Goal: Transaction & Acquisition: Purchase product/service

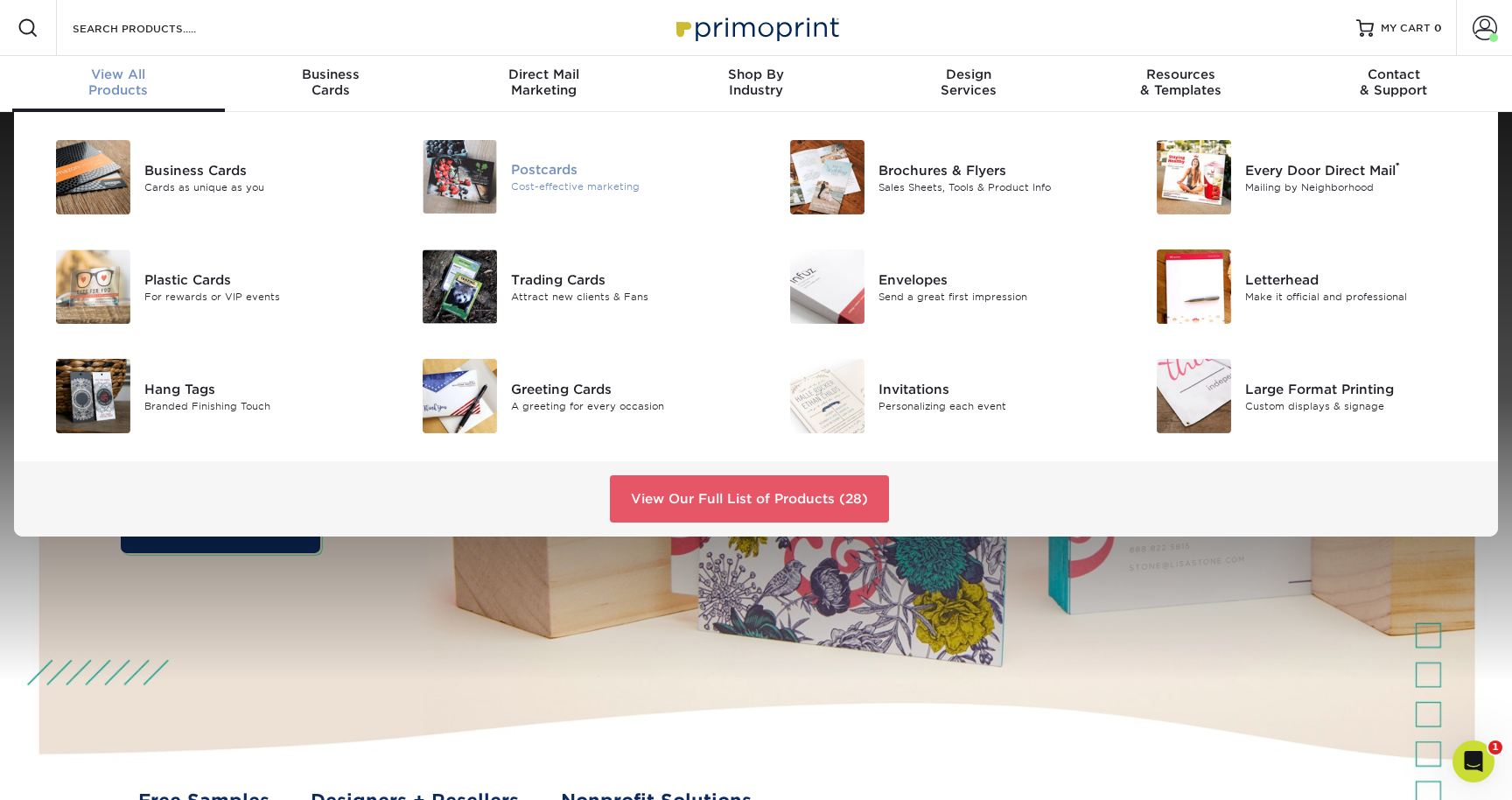
click at [480, 190] on img at bounding box center [460, 177] width 74 height 73
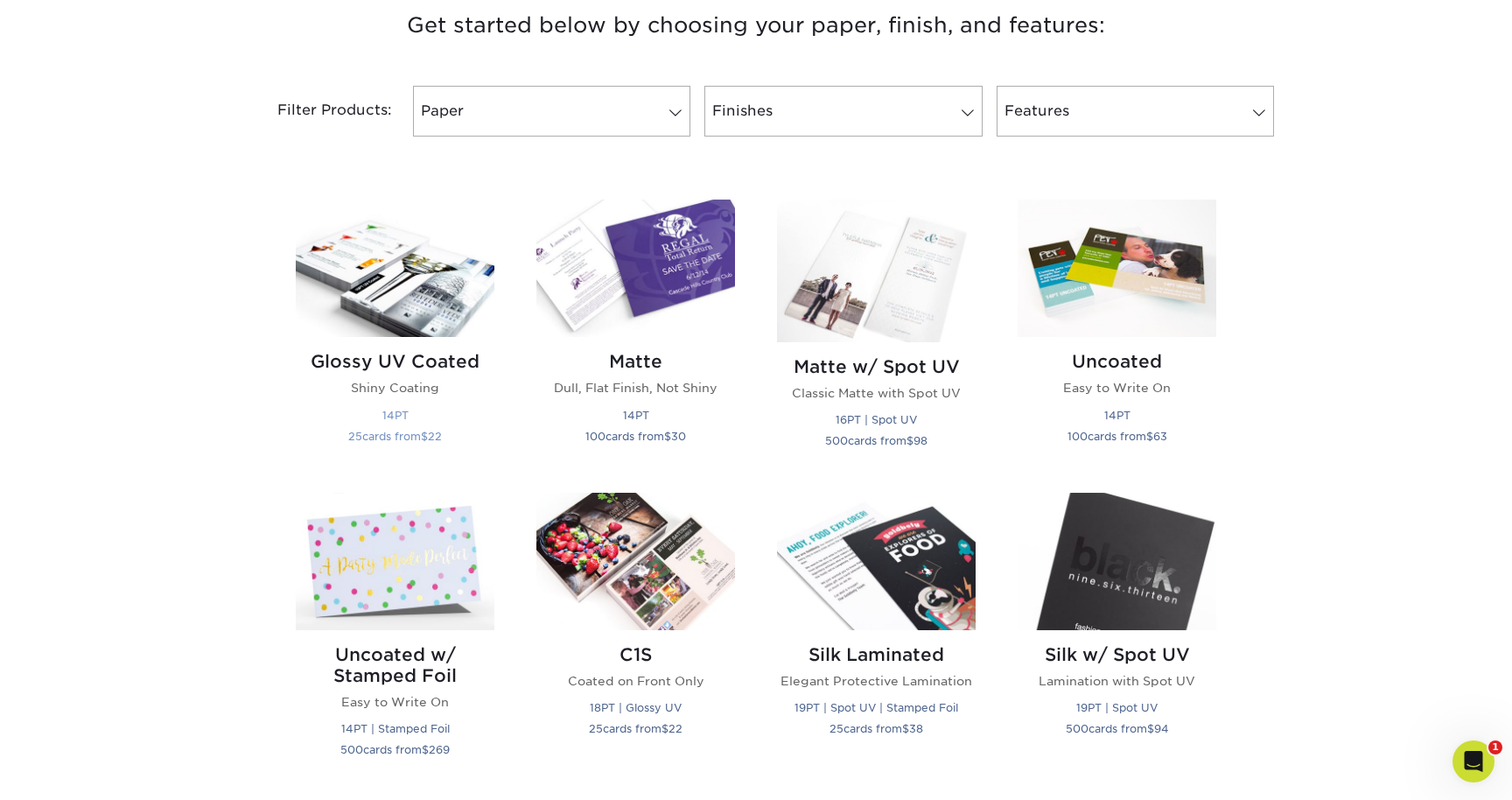
click at [401, 326] on img at bounding box center [395, 268] width 198 height 137
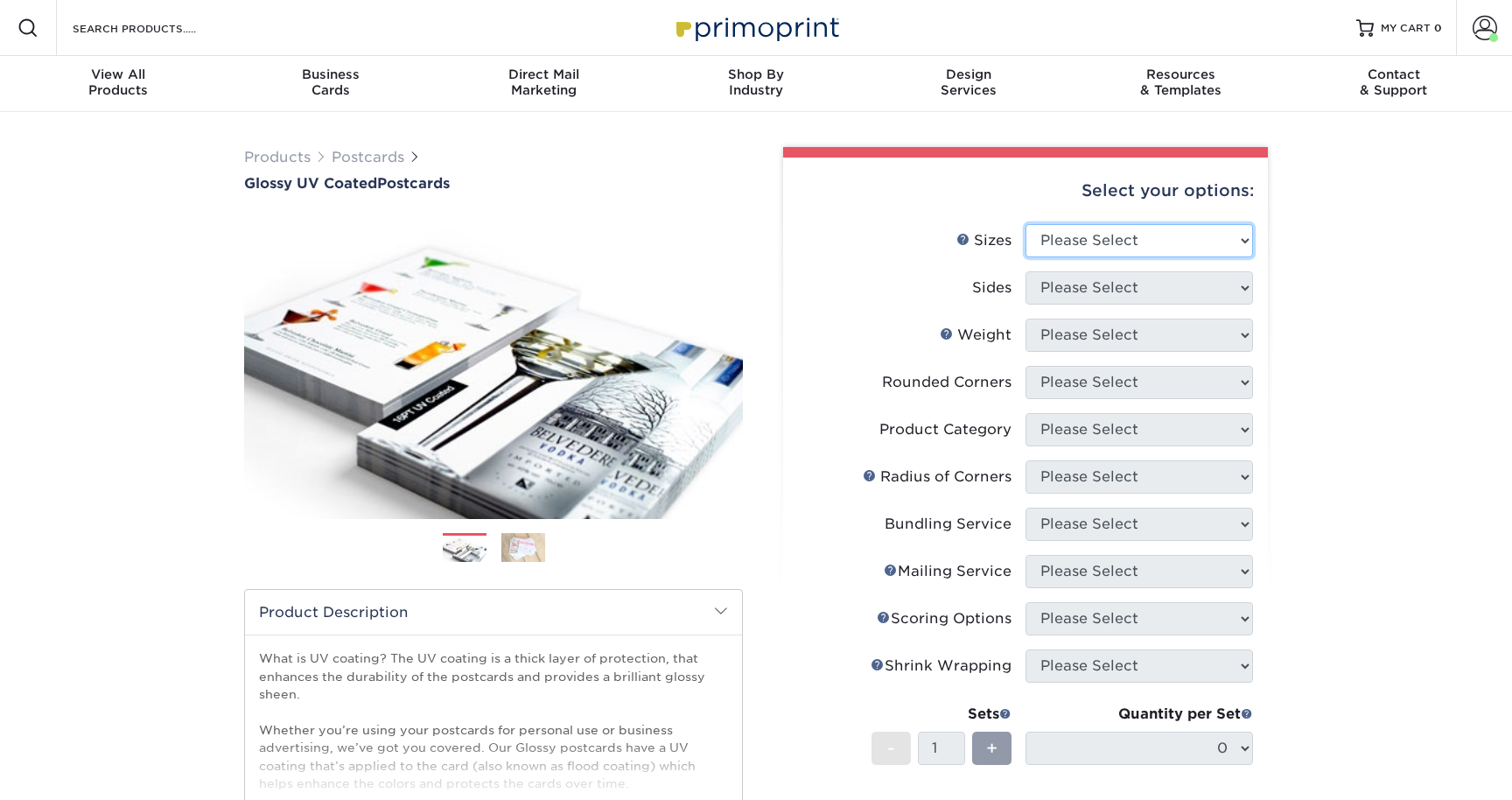
click at [1112, 252] on select "Please Select 1.5" x 7" 2" x 4" 2" x 6" 2" x 7" 2" x 8" 2.12" x 5.5" 2.12" x 5.…" at bounding box center [1139, 240] width 227 height 33
select select "3.50x5.50"
click at [1025, 224] on select "Please Select 1.5" x 7" 2" x 4" 2" x 6" 2" x 7" 2" x 8" 2.12" x 5.5" 2.12" x 5.…" at bounding box center [1139, 240] width 227 height 33
click at [1129, 279] on select "Please Select Print Both Sides Print Front Only" at bounding box center [1139, 288] width 227 height 33
select select "13abbda7-1d64-4f25-8bb2-c179b224825d"
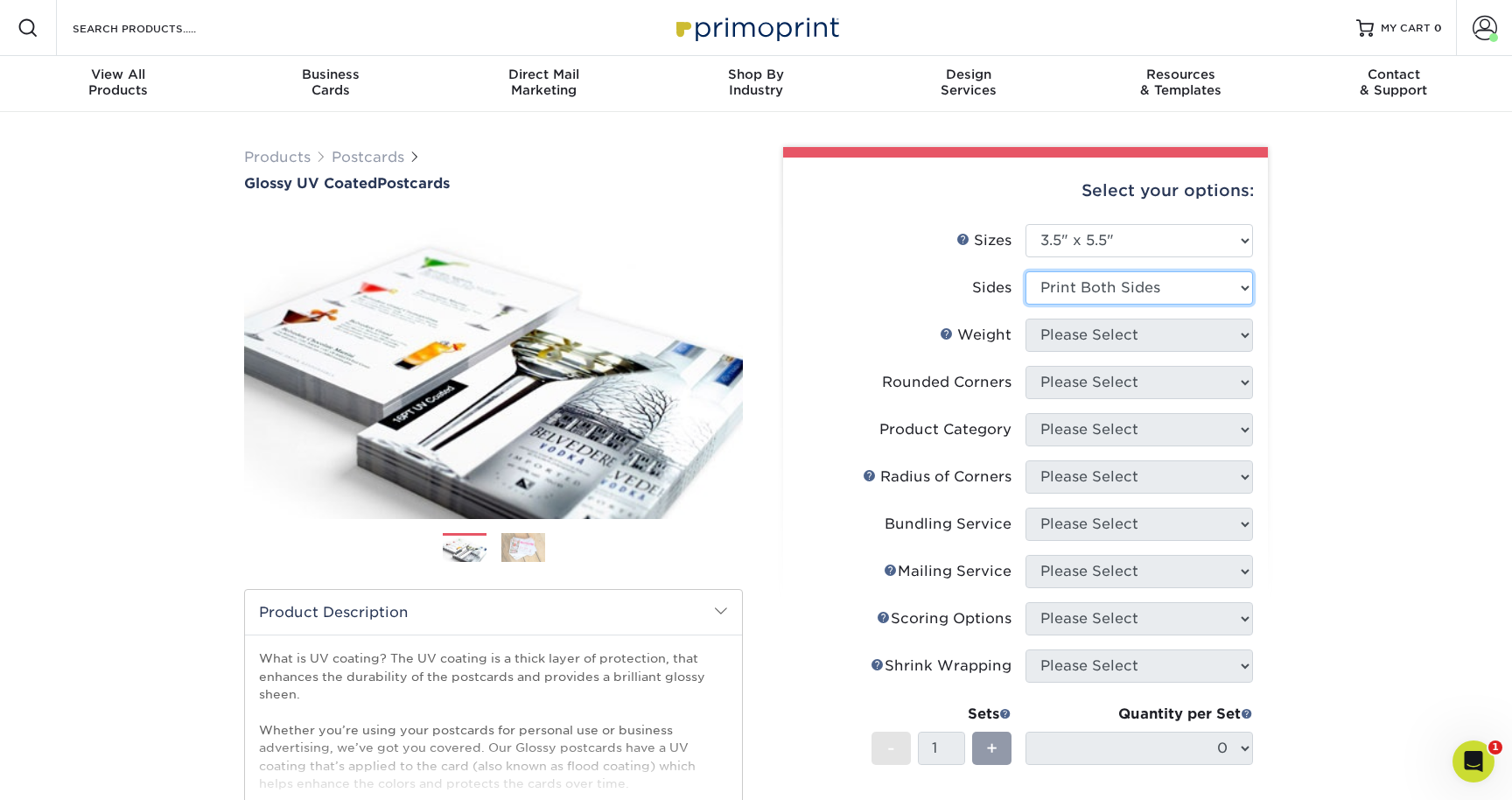
click at [1025, 272] on select "Please Select Print Both Sides Print Front Only" at bounding box center [1139, 288] width 227 height 33
click at [1135, 340] on select "Please Select 16PT 18PT C1S 14PT" at bounding box center [1139, 335] width 227 height 33
select select "14PT"
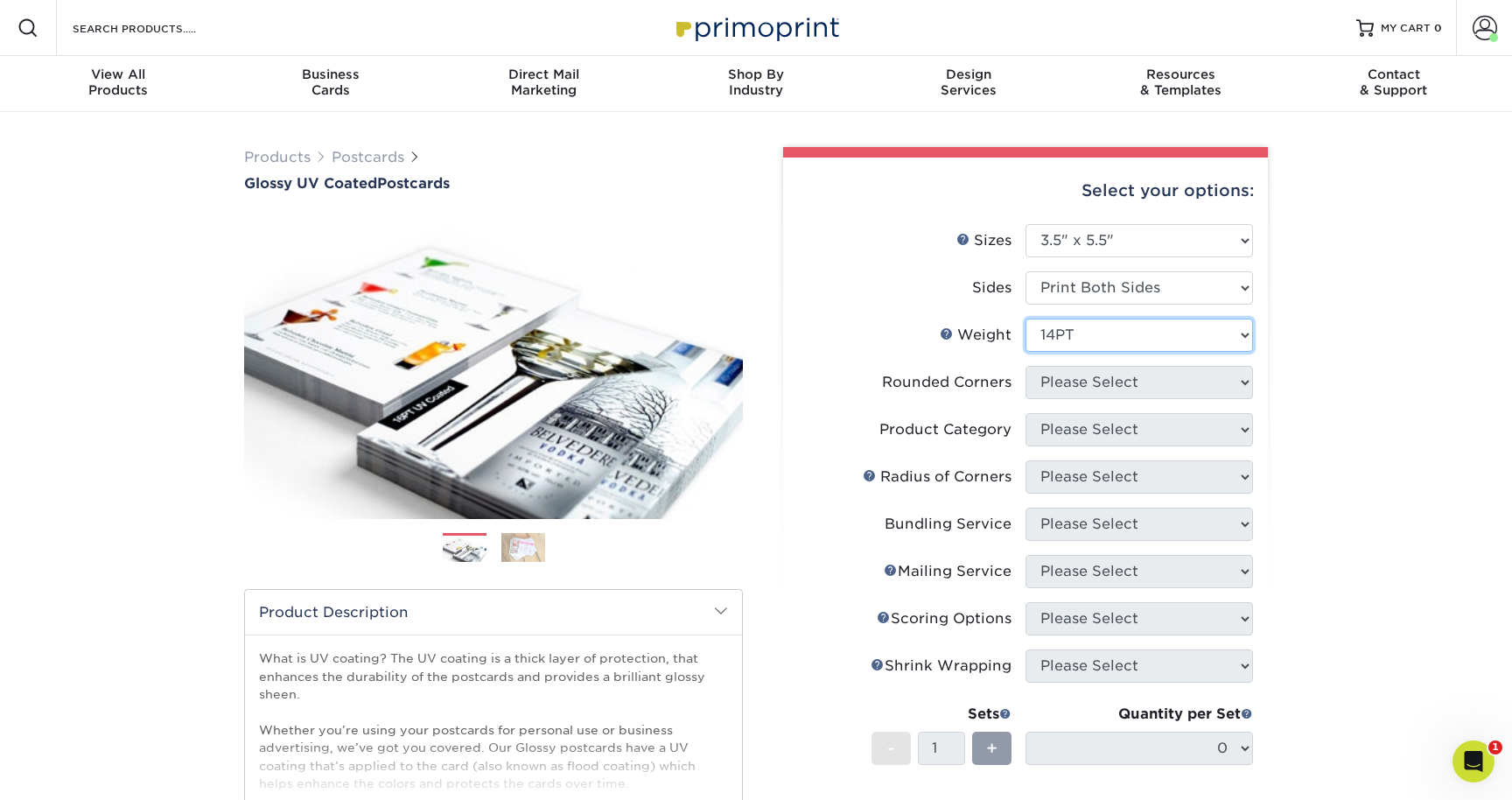
click at [1025, 319] on select "Please Select 16PT 18PT C1S 14PT" at bounding box center [1139, 335] width 227 height 33
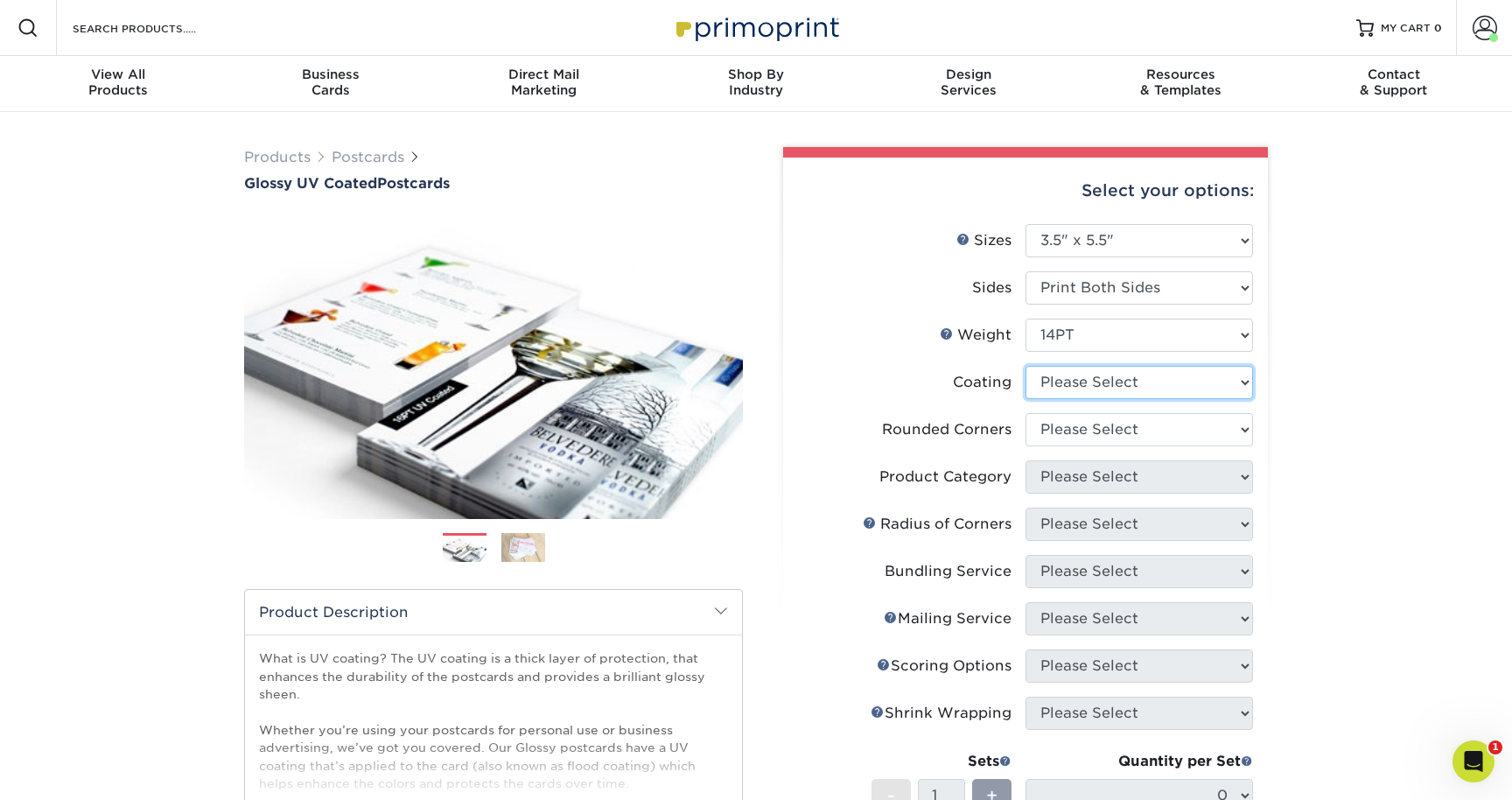
click at [1155, 375] on select at bounding box center [1139, 382] width 227 height 33
select select "ae367451-b2b8-45df-a344-0f05b6a12993"
click at [1025, 366] on select at bounding box center [1139, 382] width 227 height 33
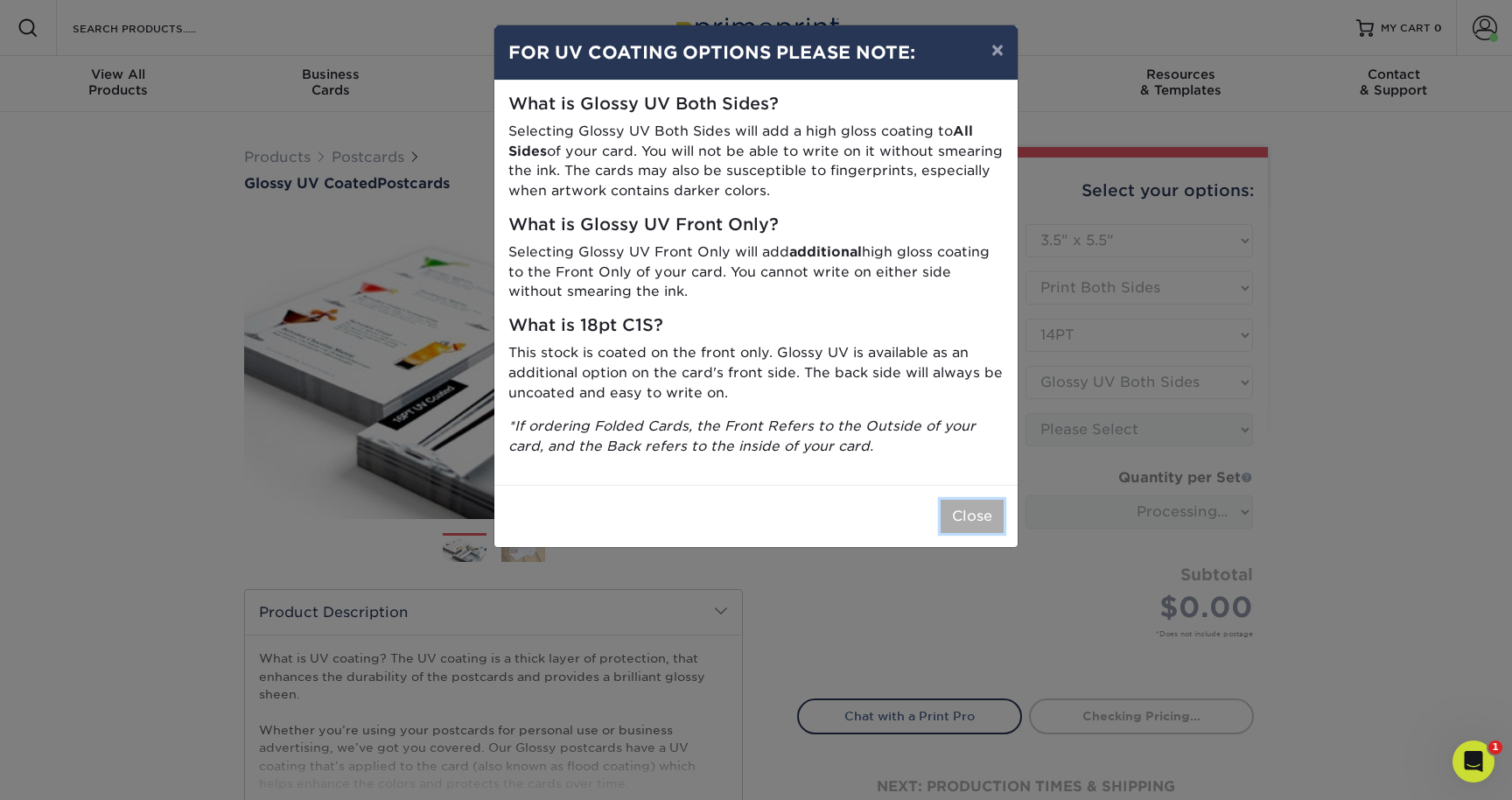
click at [958, 527] on button "Close" at bounding box center [972, 516] width 63 height 33
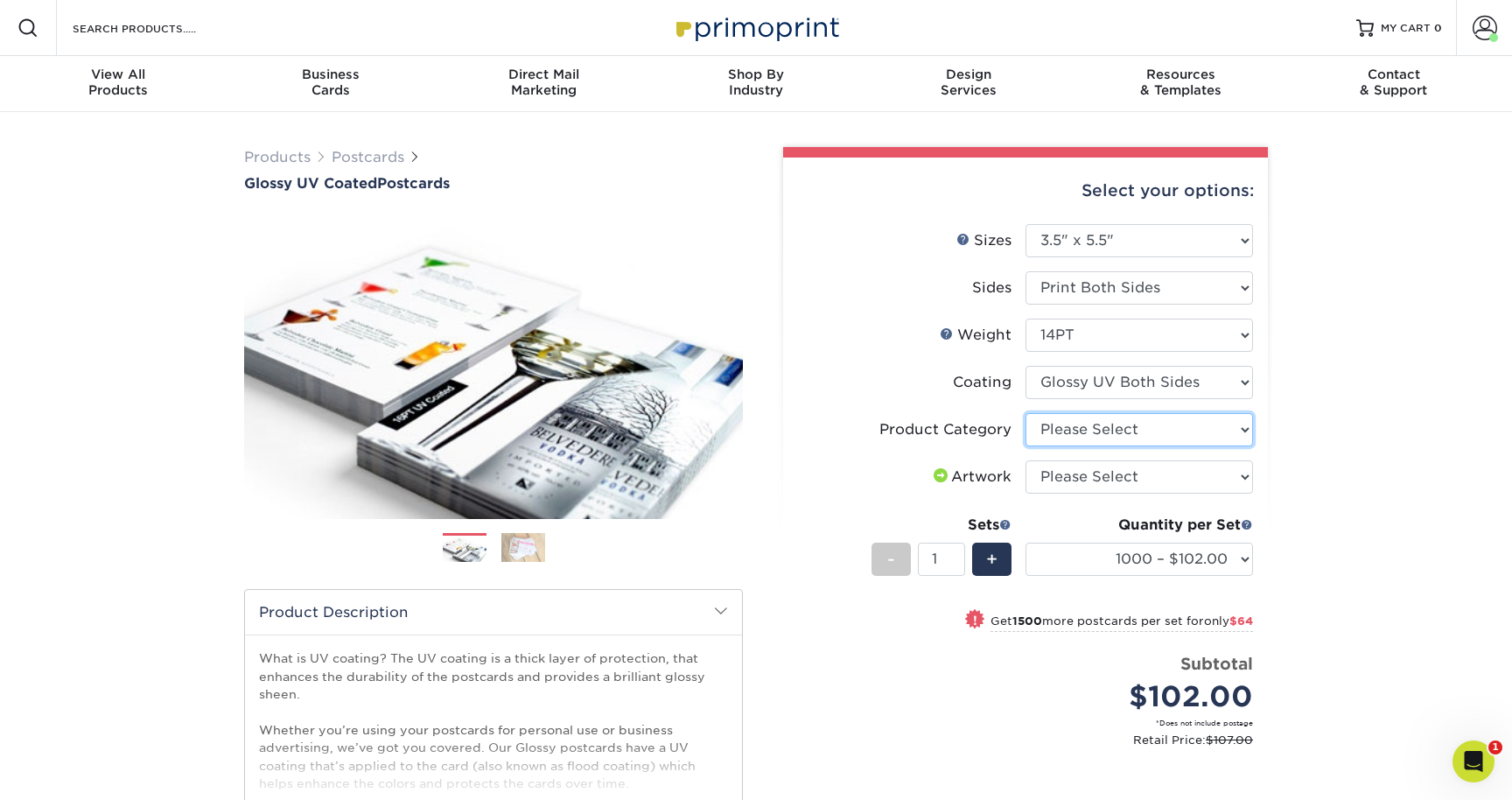
click at [1141, 435] on select "Please Select Postcards" at bounding box center [1139, 430] width 227 height 33
click at [1123, 431] on select "Please Select Postcards" at bounding box center [1139, 430] width 227 height 33
select select "9b7272e0-d6c8-4c3c-8e97-d3a1bcdab858"
click at [1025, 414] on select "Please Select Postcards" at bounding box center [1139, 430] width 227 height 33
click at [1123, 467] on select "Please Select I will upload files I need a design - $150" at bounding box center [1139, 477] width 227 height 33
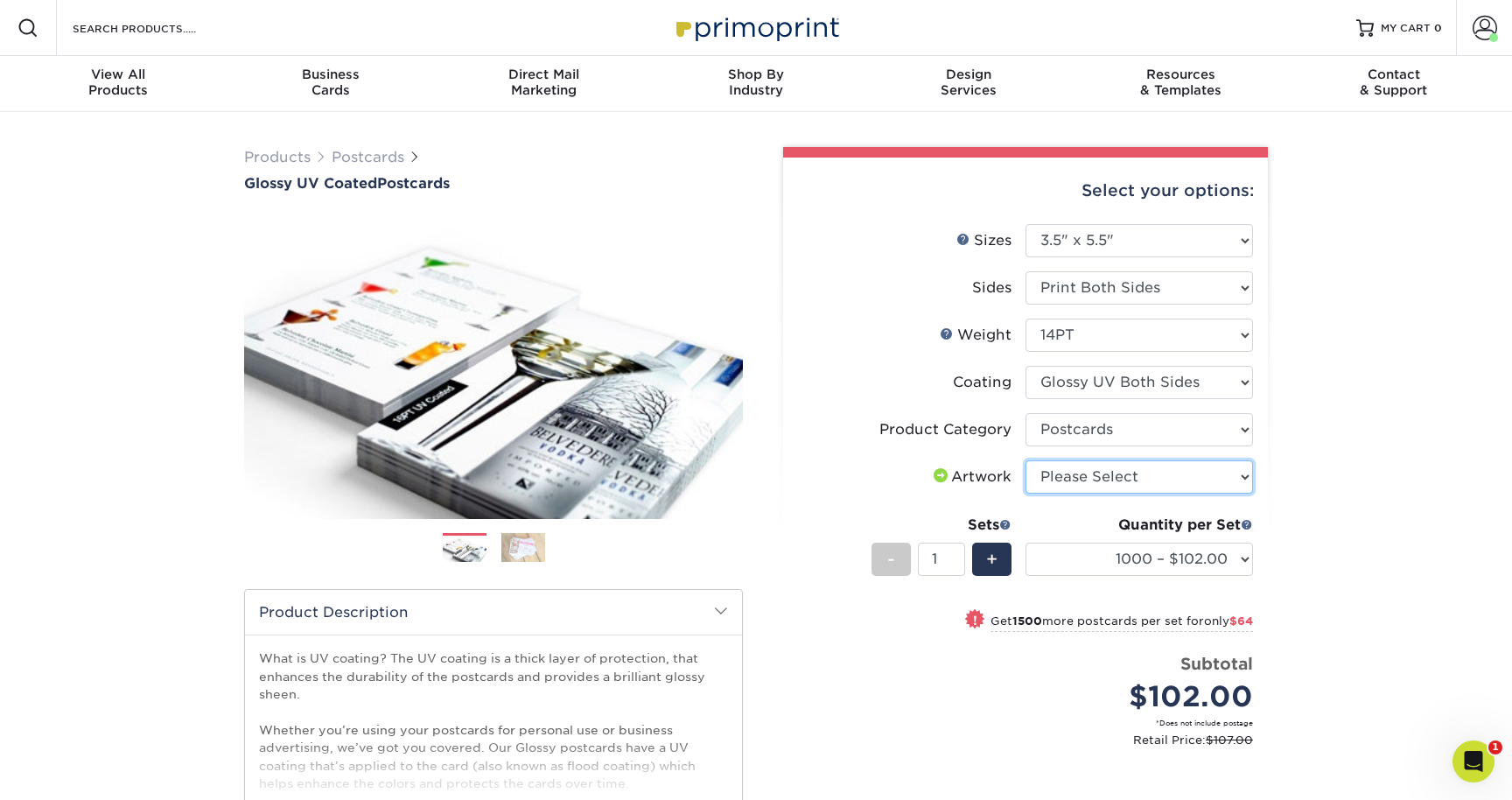
select select "upload"
click at [1025, 461] on select "Please Select I will upload files I need a design - $150" at bounding box center [1139, 477] width 227 height 33
click at [1140, 549] on select "1000 – $102.00 2500 – $166.00 5000 – $256.00 10000 – $488.00 15000 – $719.00 20…" at bounding box center [1139, 558] width 227 height 33
select select "5000 – $256.00"
click at [1025, 542] on select "1000 – $102.00 2500 – $166.00 5000 – $256.00 10000 – $488.00 15000 – $719.00 20…" at bounding box center [1139, 558] width 227 height 33
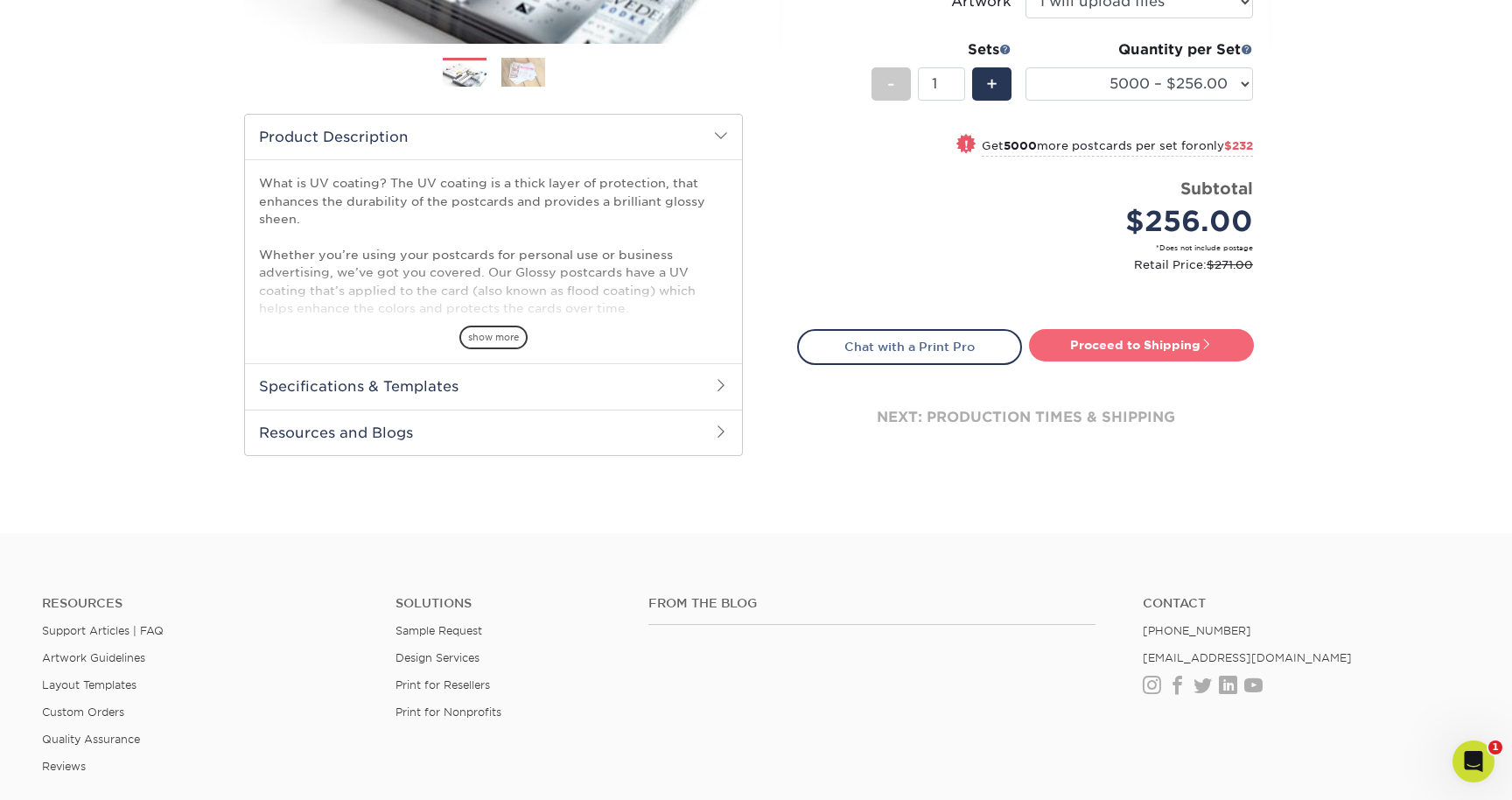
click at [1171, 340] on link "Proceed to Shipping" at bounding box center [1141, 345] width 225 height 32
type input "Set 1"
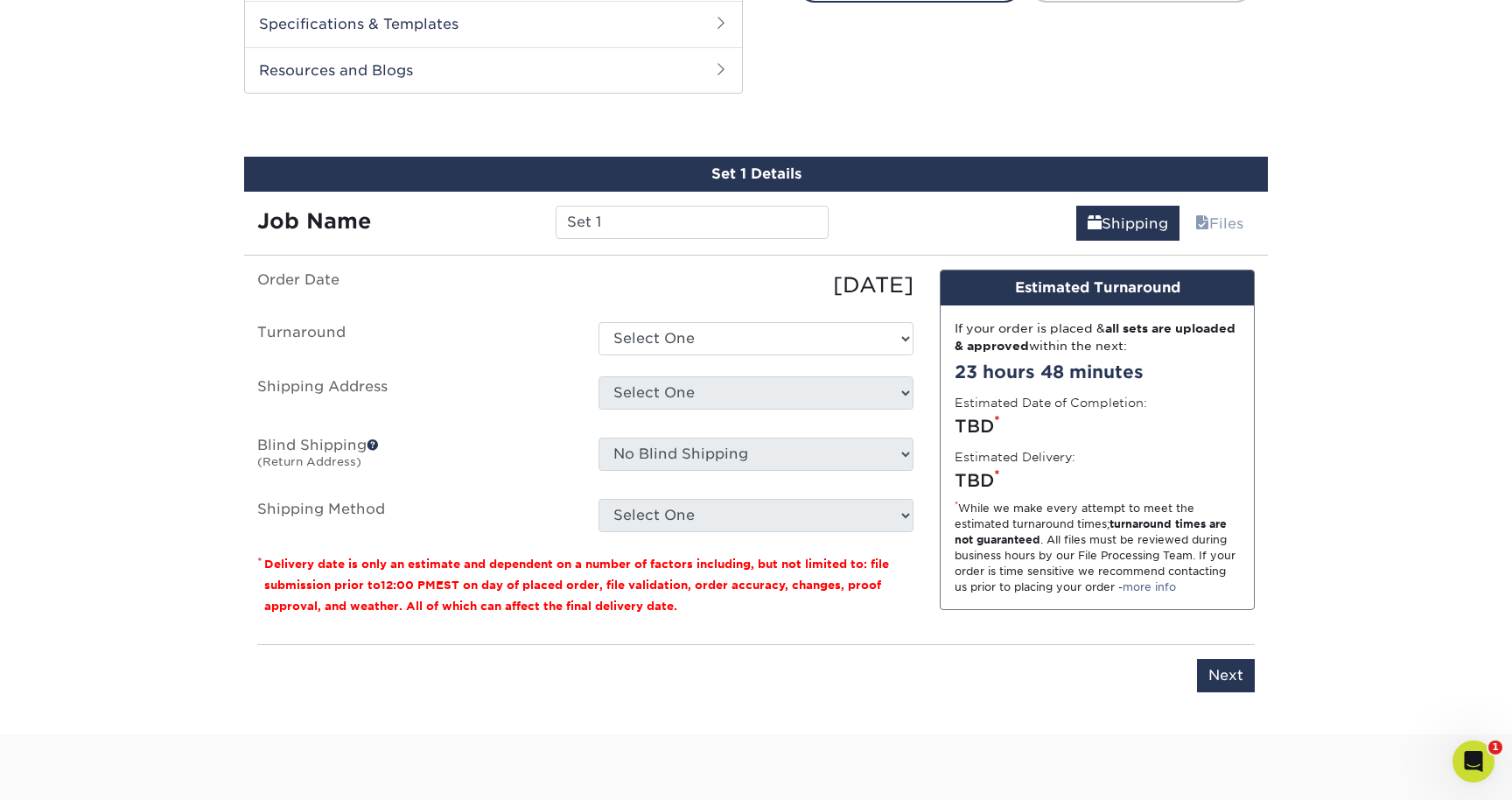
scroll to position [852, 0]
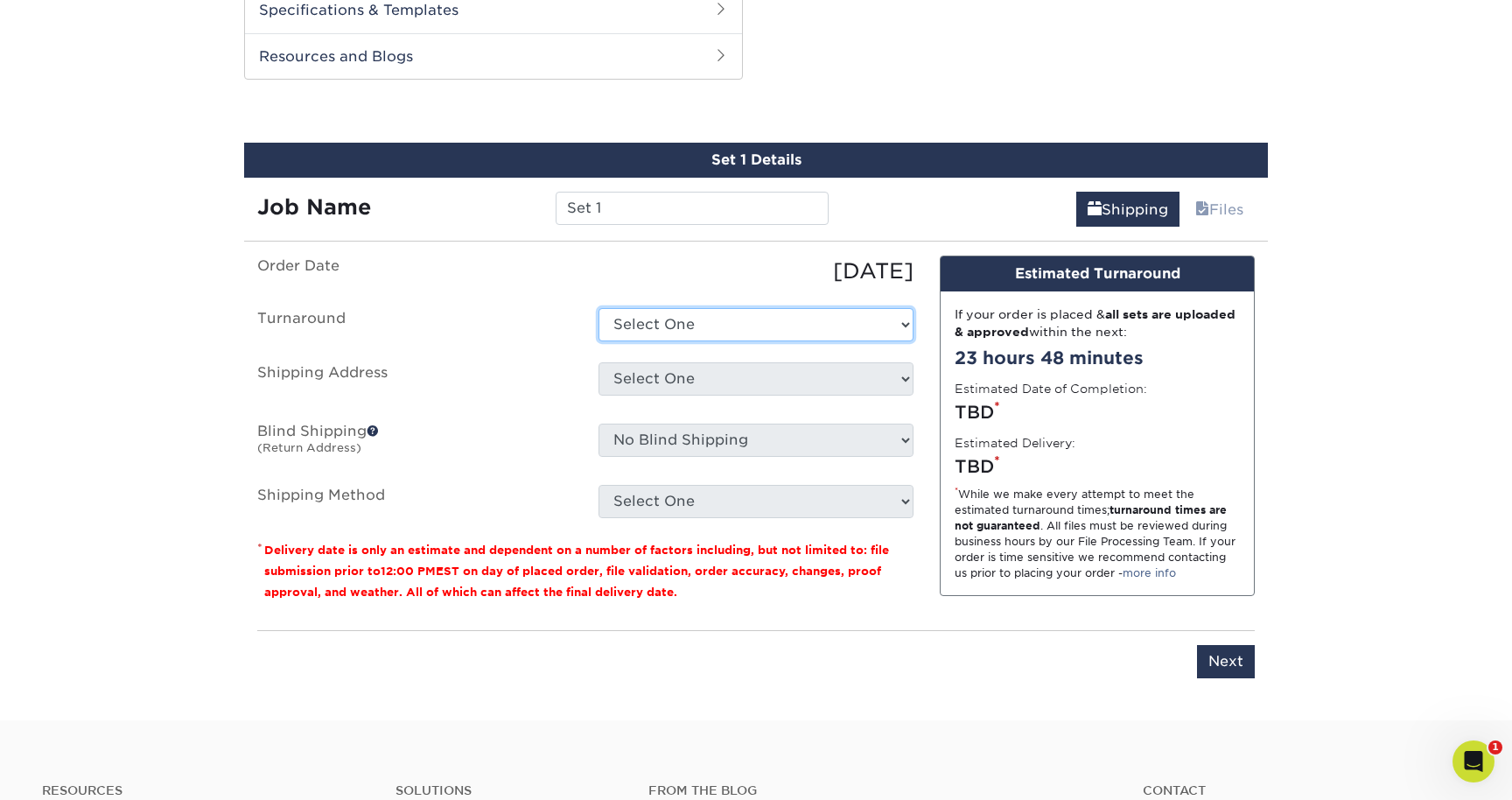
click at [752, 328] on select "Select One 2-4 Business Days 2 Day Next Business Day" at bounding box center [756, 324] width 315 height 33
select select "e9efd483-18d0-4115-8f36-c37ee1c35277"
click at [599, 308] on select "Select One 2-4 Business Days 2 Day Next Business Day" at bounding box center [756, 324] width 315 height 33
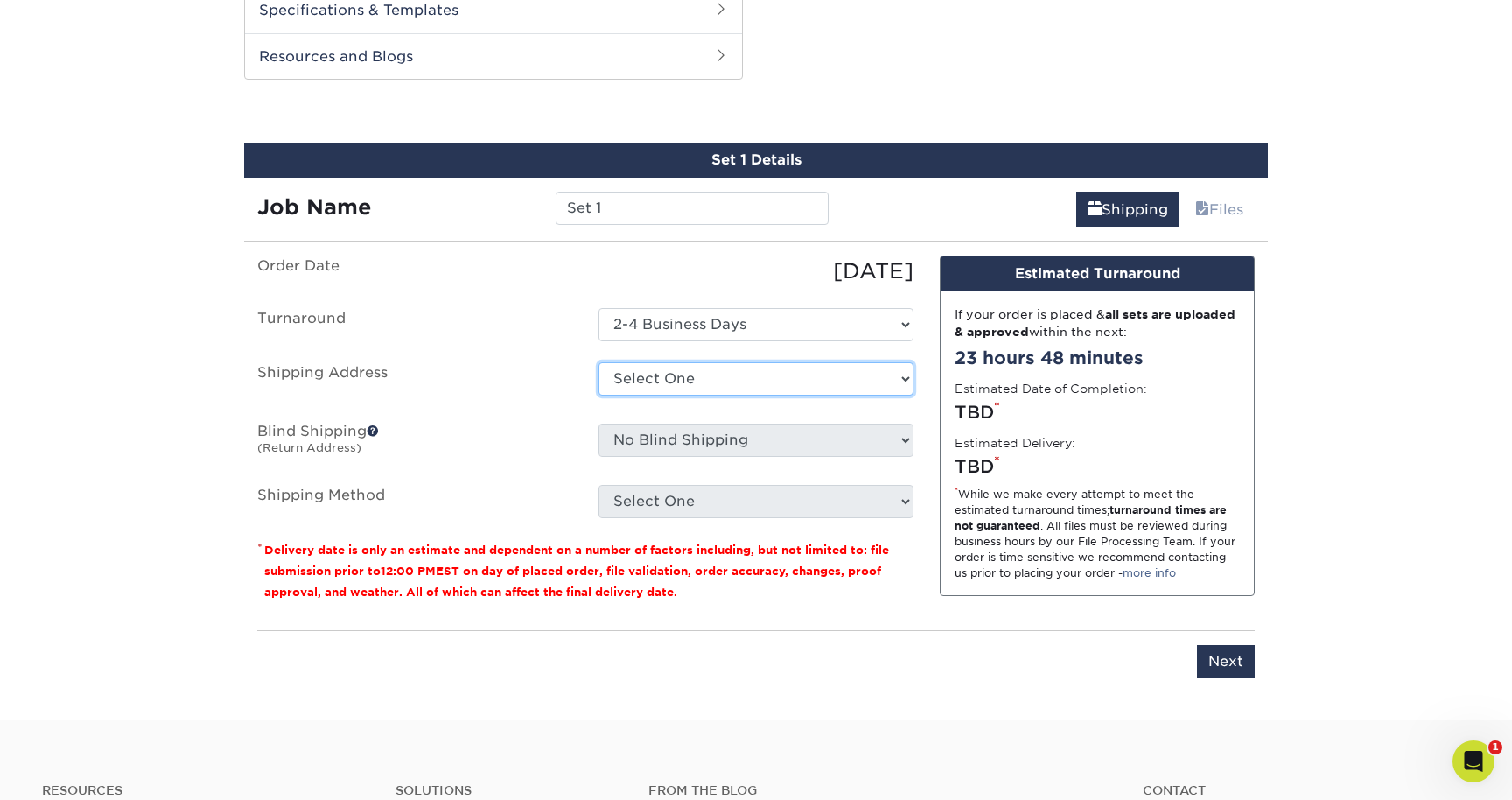
click at [751, 375] on select "Select One Bethel Baptist Church, Ravenna Canaan Media Canyon View Baptist Chur…" at bounding box center [756, 379] width 315 height 33
select select "newaddress"
click at [599, 363] on select "Select One Bethel Baptist Church, Ravenna Canaan Media Canyon View Baptist Chur…" at bounding box center [756, 379] width 315 height 33
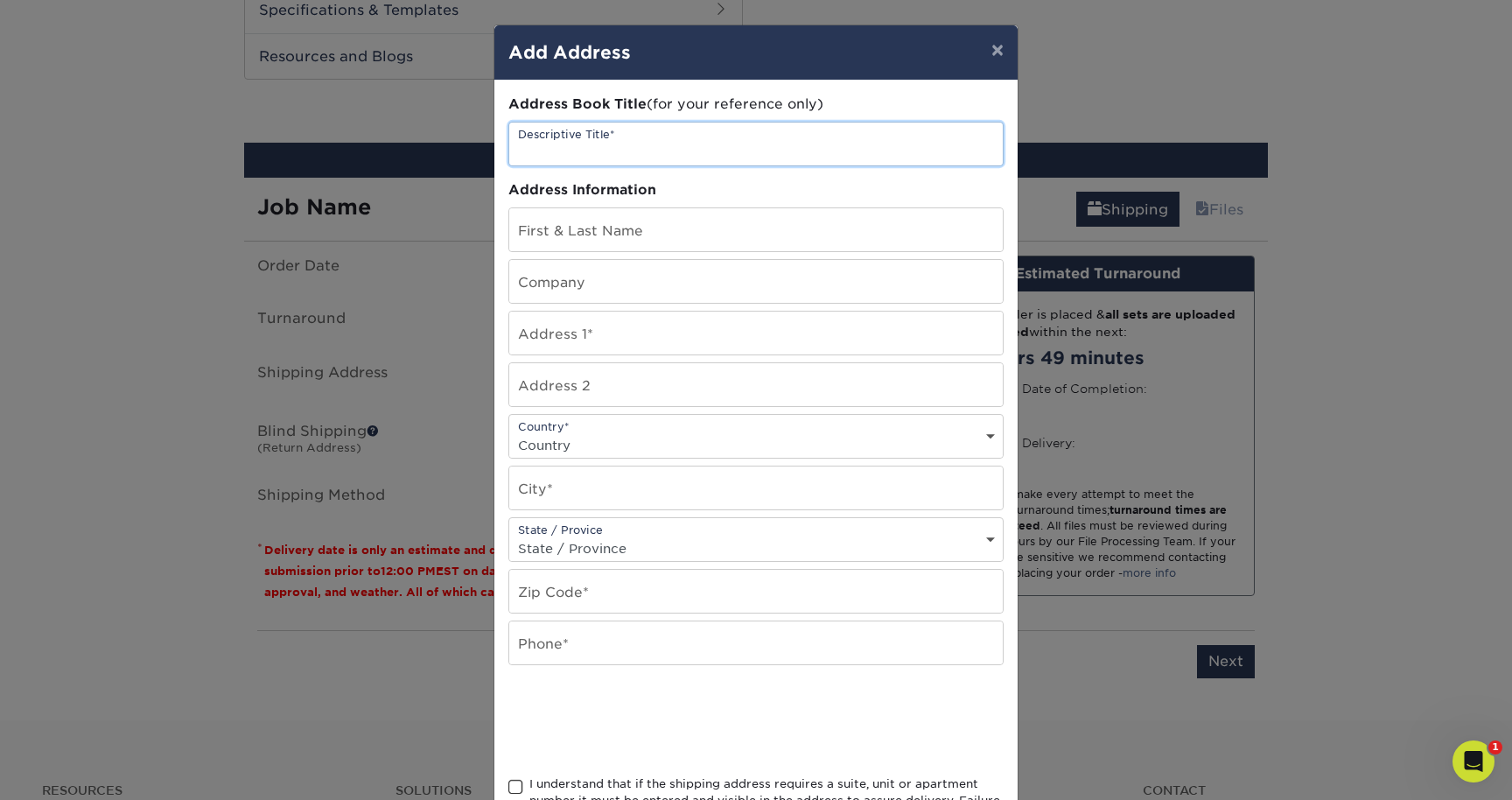
click at [678, 132] on input "text" at bounding box center [756, 144] width 493 height 43
type input "Amazing Grace - MO"
click at [667, 233] on input "text" at bounding box center [756, 230] width 493 height 43
type input "B"
type input "Dawn Weber"
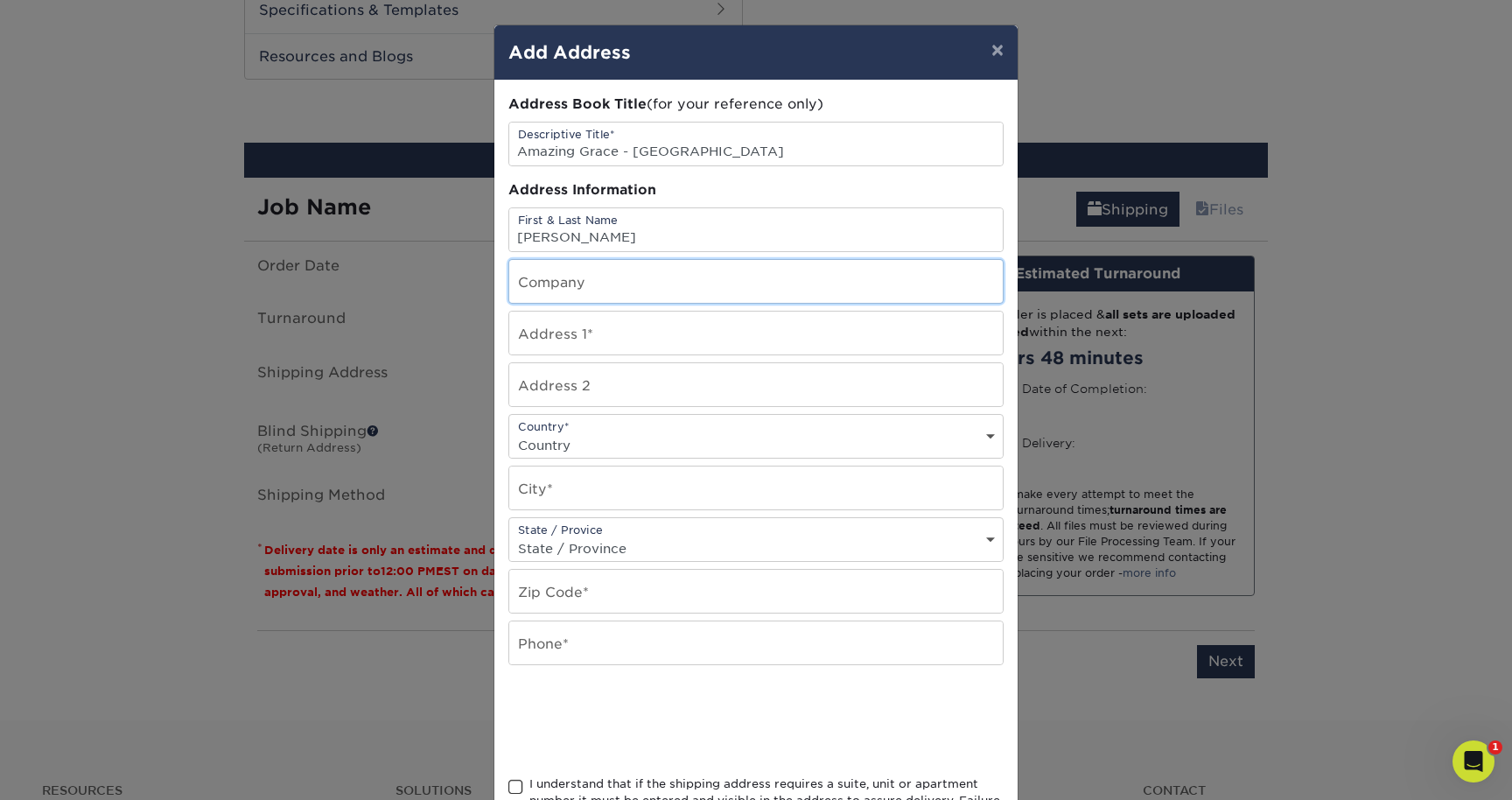
click at [680, 281] on input "text" at bounding box center [756, 282] width 493 height 43
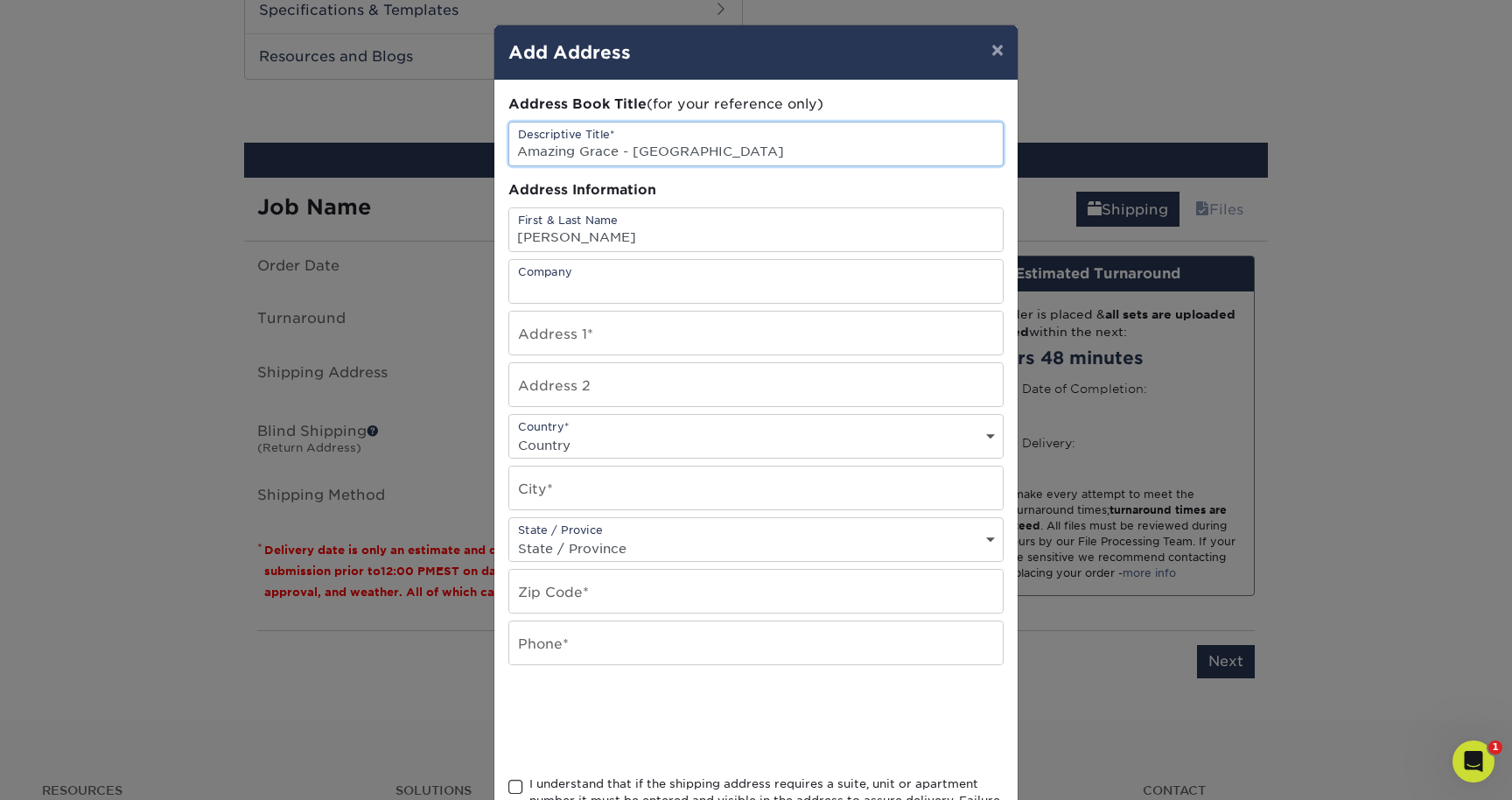
click at [616, 158] on input "Amazing Grace - MO" at bounding box center [756, 144] width 493 height 43
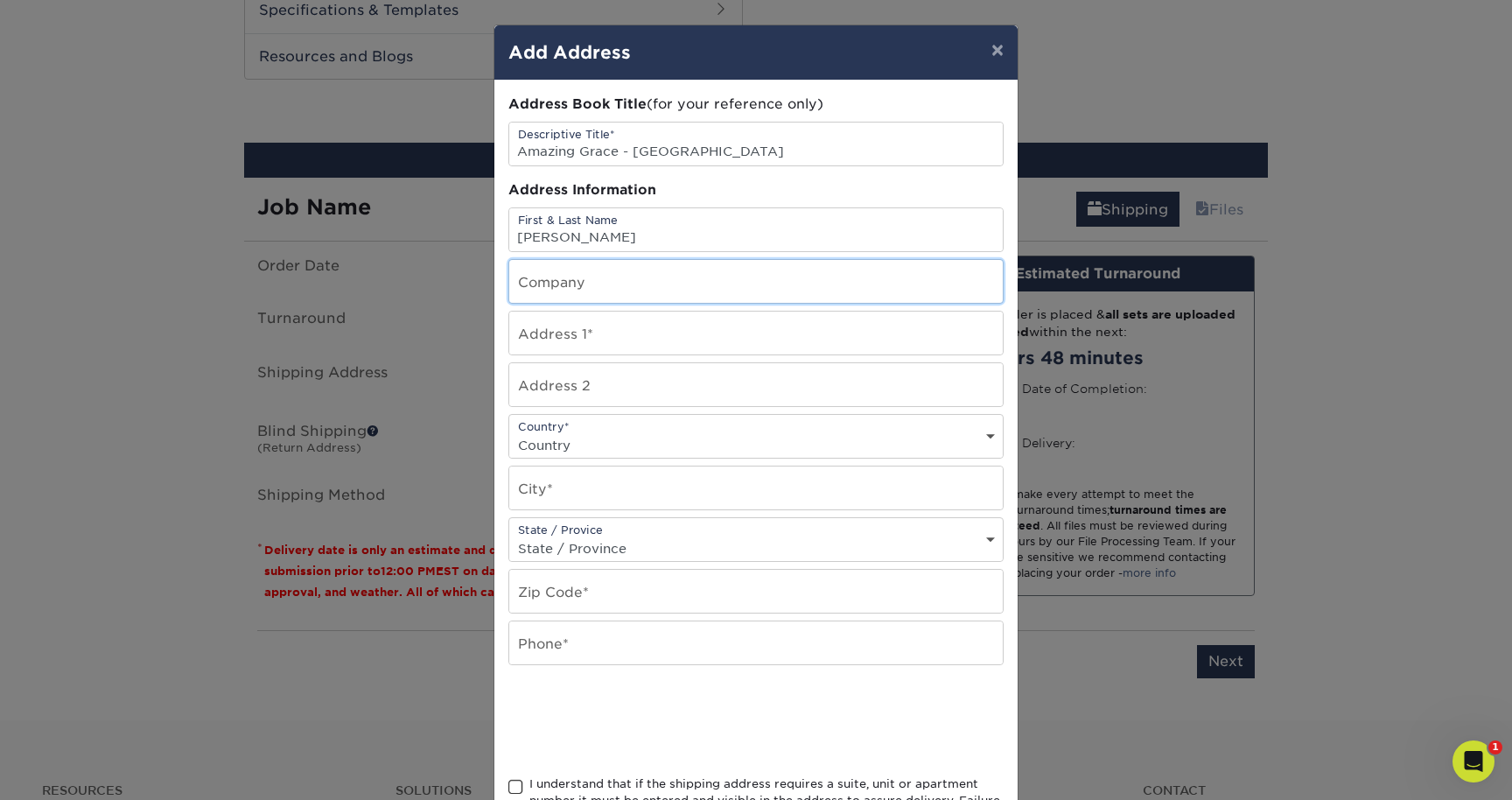
click at [599, 290] on input "text" at bounding box center [756, 282] width 493 height 43
paste input "Amazing Grace - MO"
type input "Amazing Grace - MO"
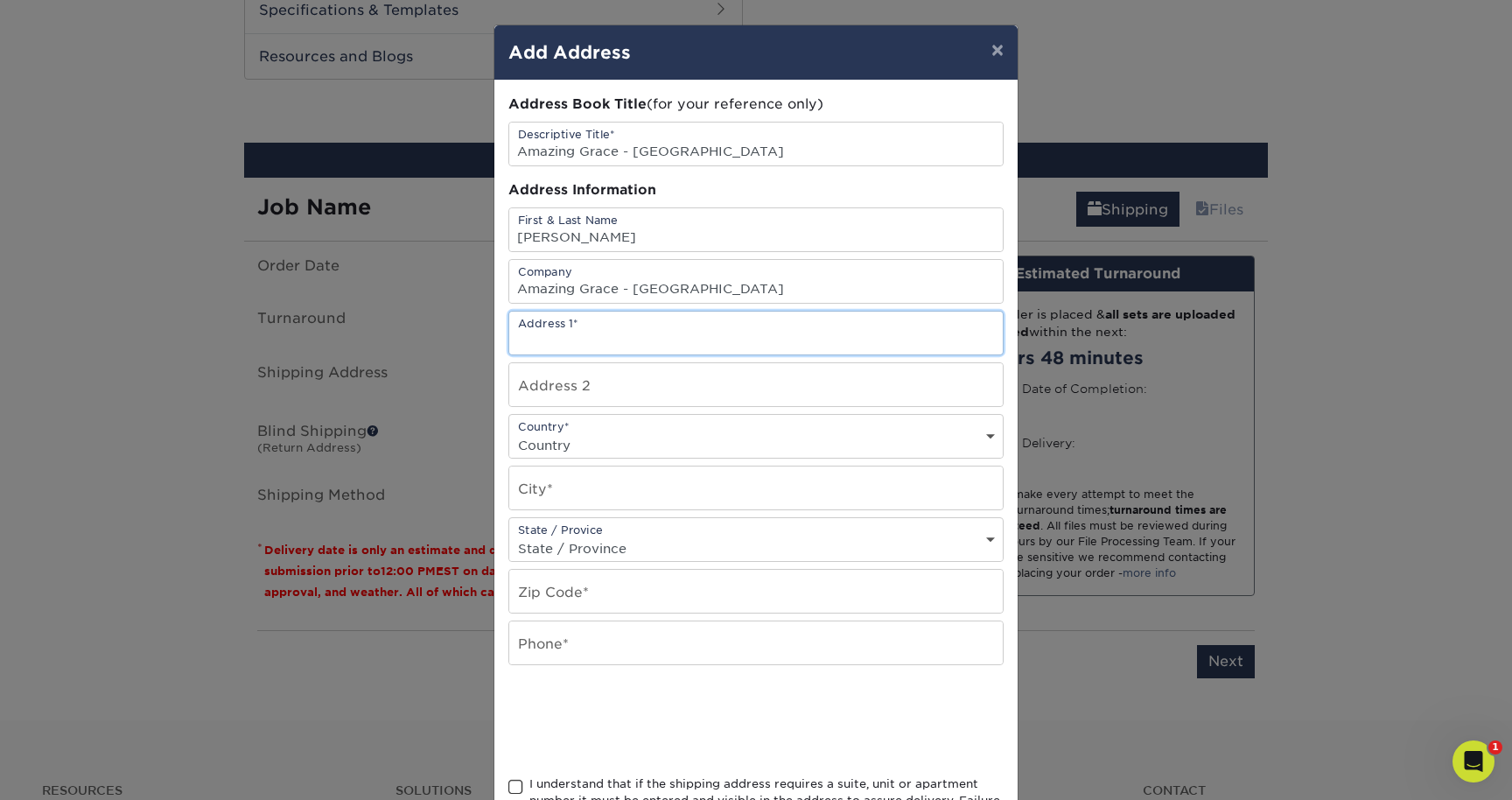
click at [554, 337] on input "text" at bounding box center [756, 334] width 493 height 43
paste input "56 York Hill Ct., Wentzville, Missouri 63385"
click at [637, 336] on input "56 York Hill Ct., Wentzville, Missouri 63385" at bounding box center [756, 334] width 493 height 43
type input "56 York Hill Ct., Wentzville, Missouri 63385"
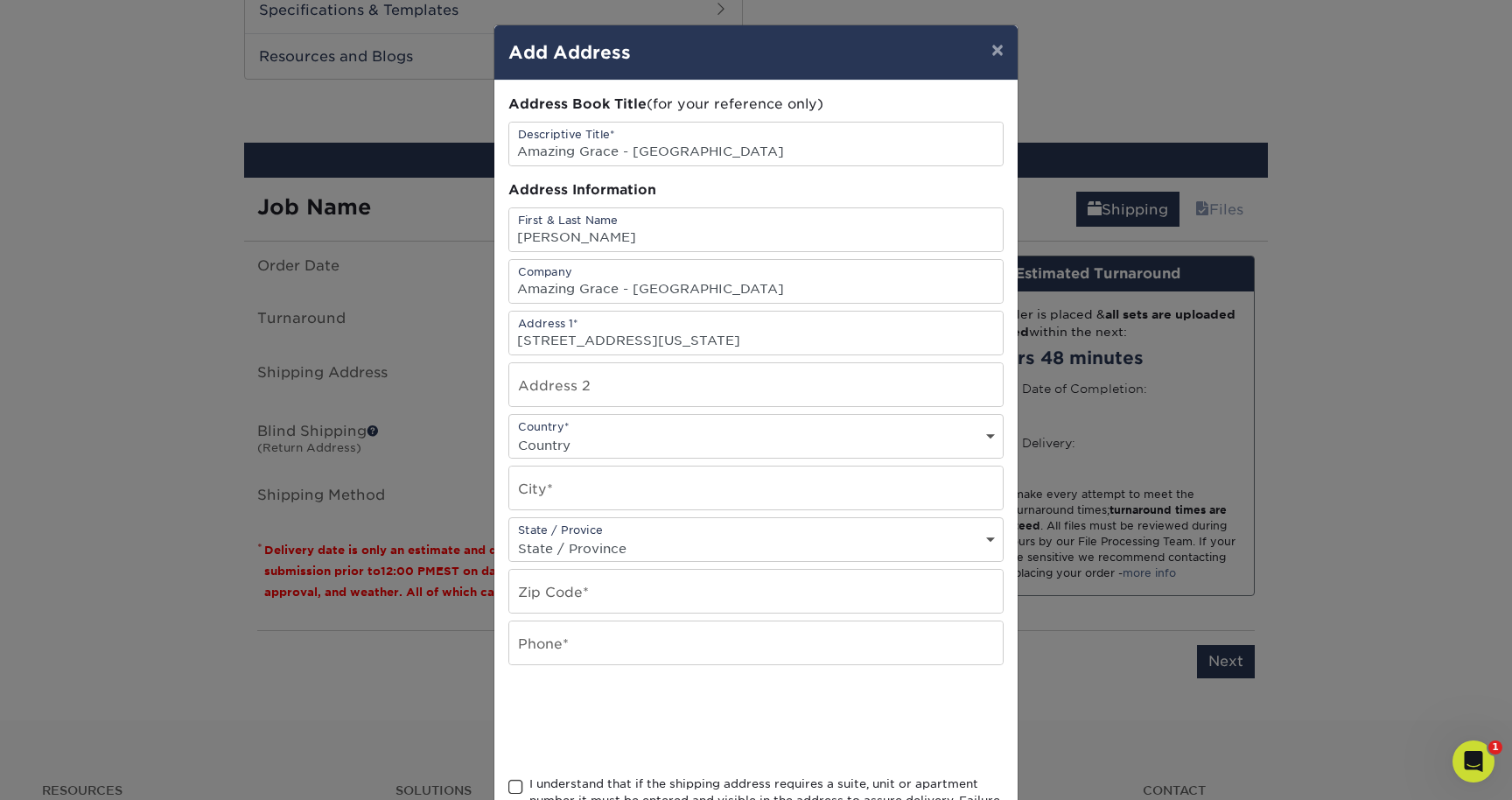
click at [620, 439] on select "Country United States Canada ----------------------------- Afghanistan Albania …" at bounding box center [756, 445] width 493 height 25
select select "US"
click at [509, 432] on select "Country United States Canada ----------------------------- Afghanistan Albania …" at bounding box center [756, 445] width 493 height 25
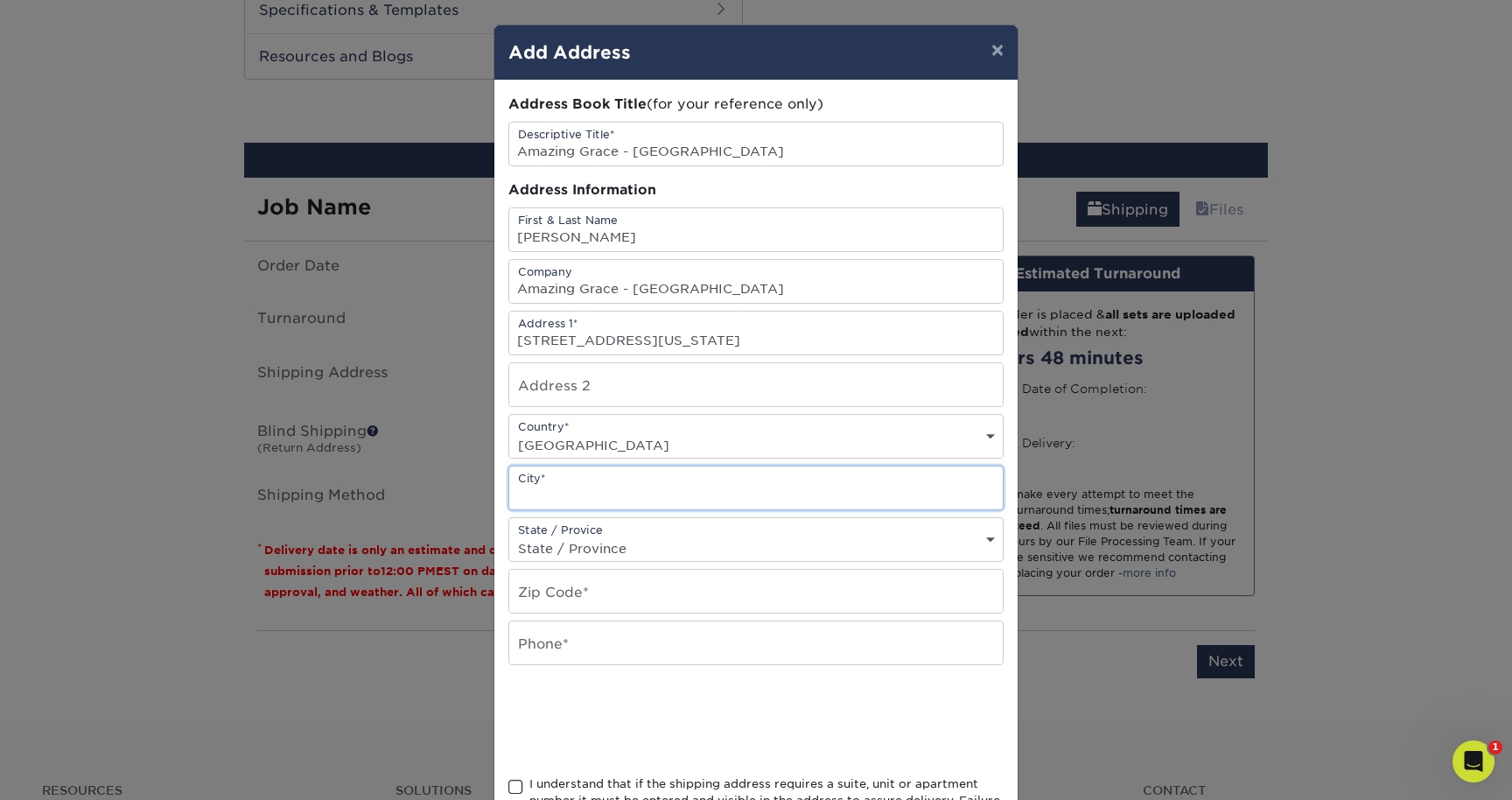
click at [675, 496] on input "text" at bounding box center [756, 488] width 493 height 43
type input "Wentzville"
click at [609, 541] on select "State / Province Alabama Alaska Arizona Arkansas California Colorado Connecticu…" at bounding box center [756, 548] width 493 height 25
select select "MO"
click at [509, 536] on select "State / Province Alabama Alaska Arizona Arkansas California Colorado Connecticu…" at bounding box center [756, 548] width 493 height 25
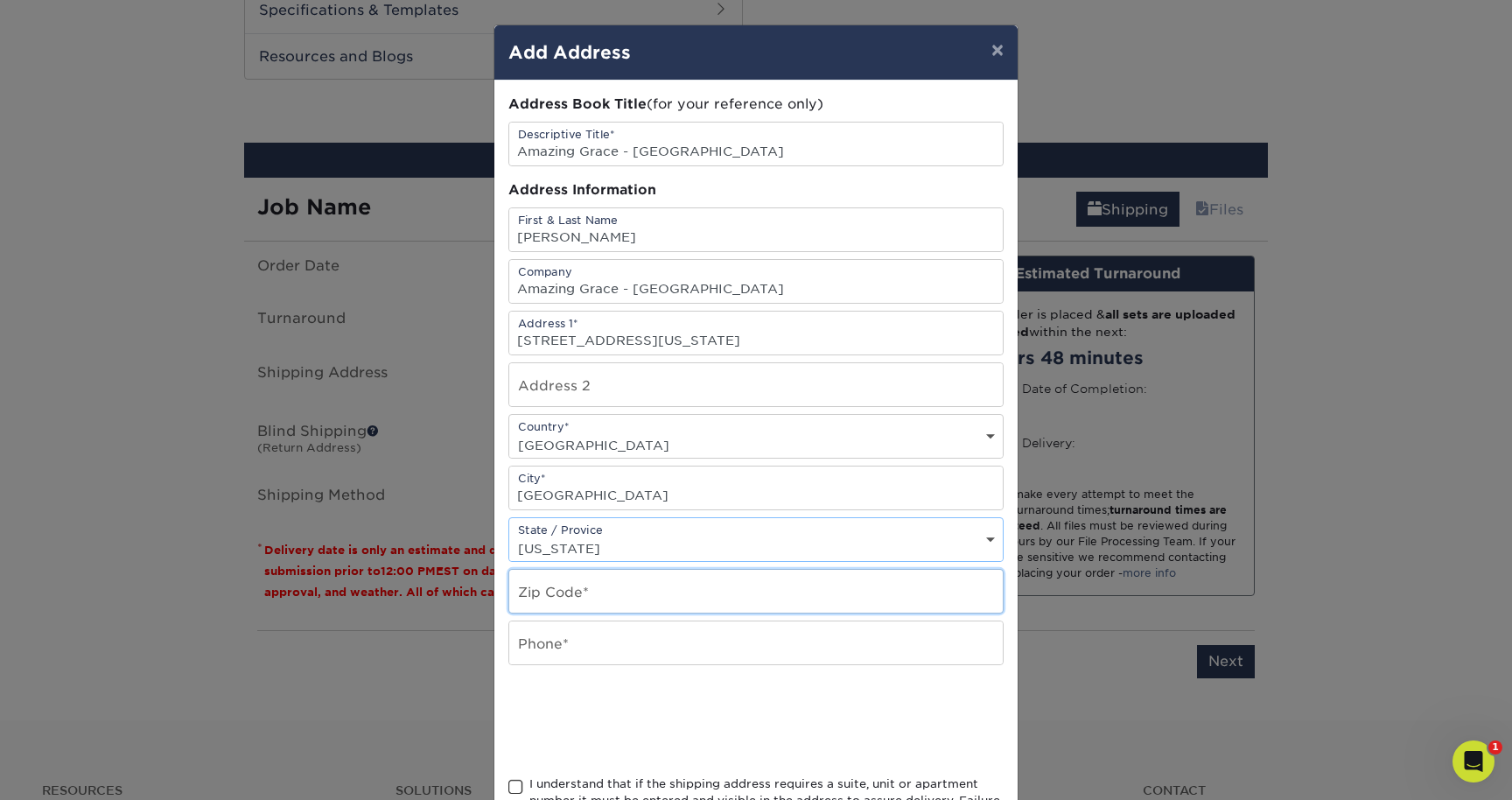
click at [635, 593] on input "text" at bounding box center [756, 591] width 493 height 43
click at [792, 334] on input "56 York Hill Ct., Wentzville, Missouri 63385" at bounding box center [756, 334] width 493 height 43
click at [621, 589] on input "text" at bounding box center [756, 591] width 493 height 43
paste input "63385"
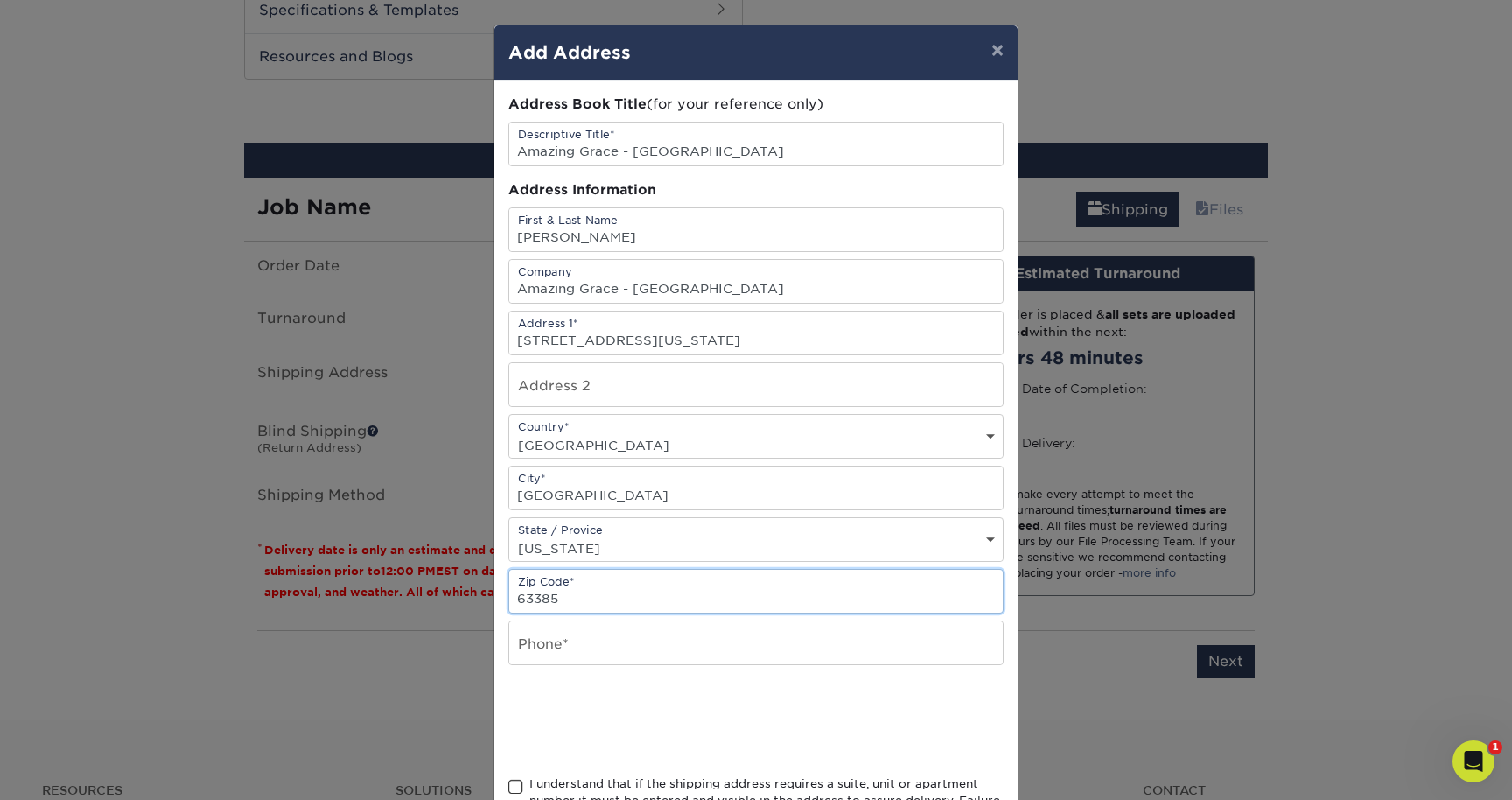
type input "63385"
click at [615, 634] on input "text" at bounding box center [756, 643] width 493 height 43
type input "3085209569"
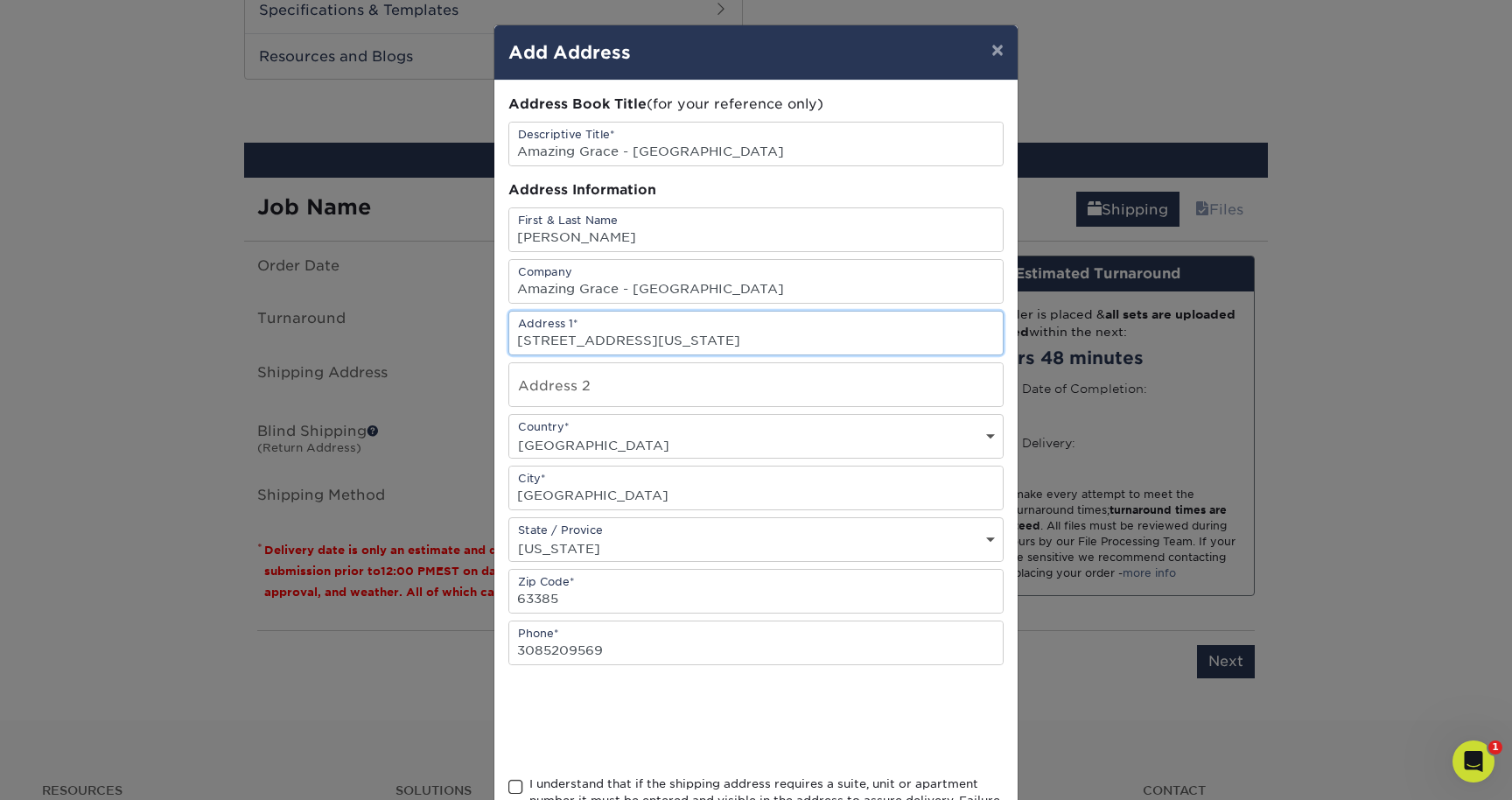
drag, startPoint x: 837, startPoint y: 337, endPoint x: 627, endPoint y: 335, distance: 210.0
click at [627, 335] on input "56 York Hill Ct., Wentzville, Missouri 63385" at bounding box center [756, 334] width 493 height 43
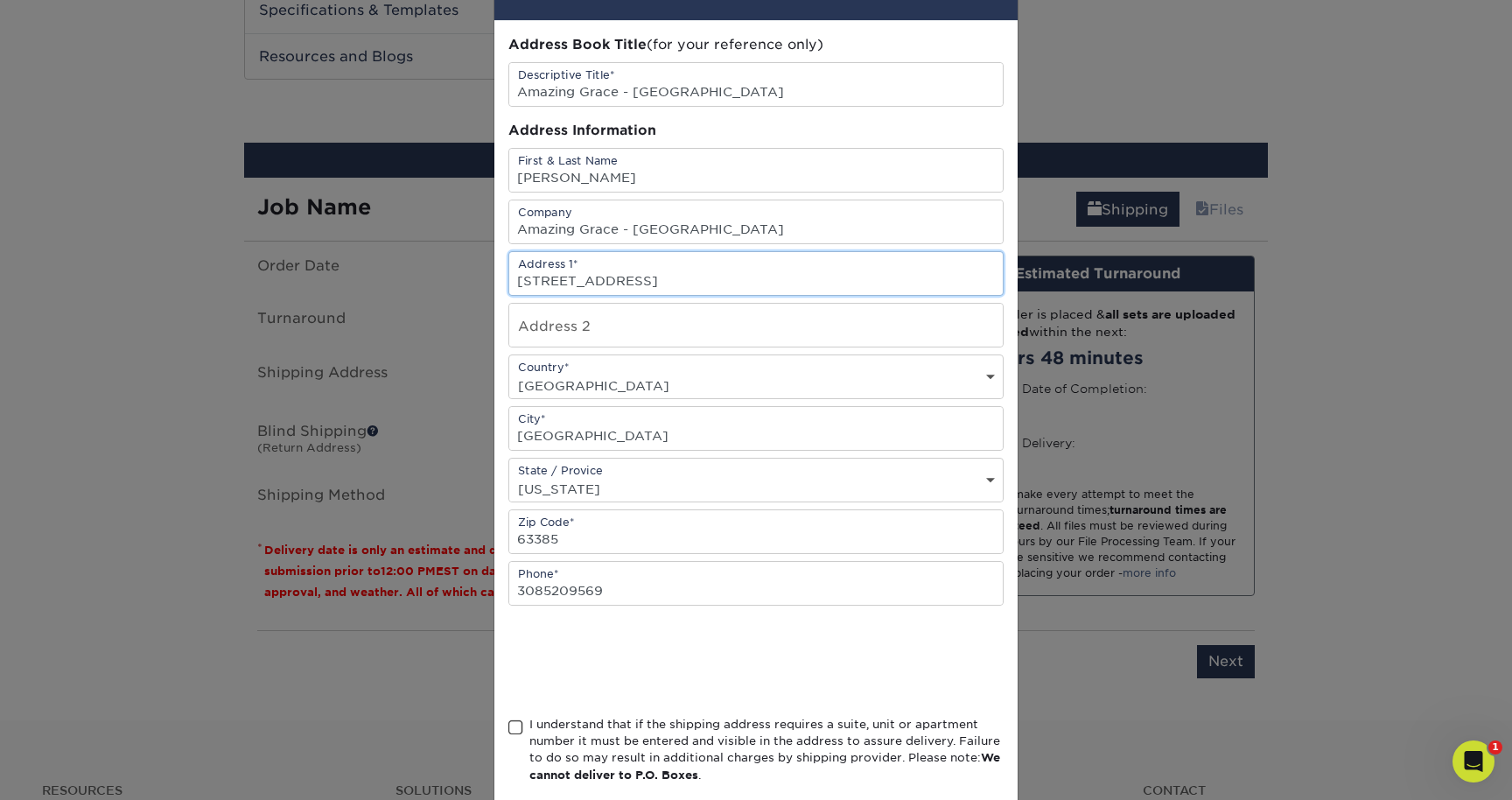
scroll to position [70, 0]
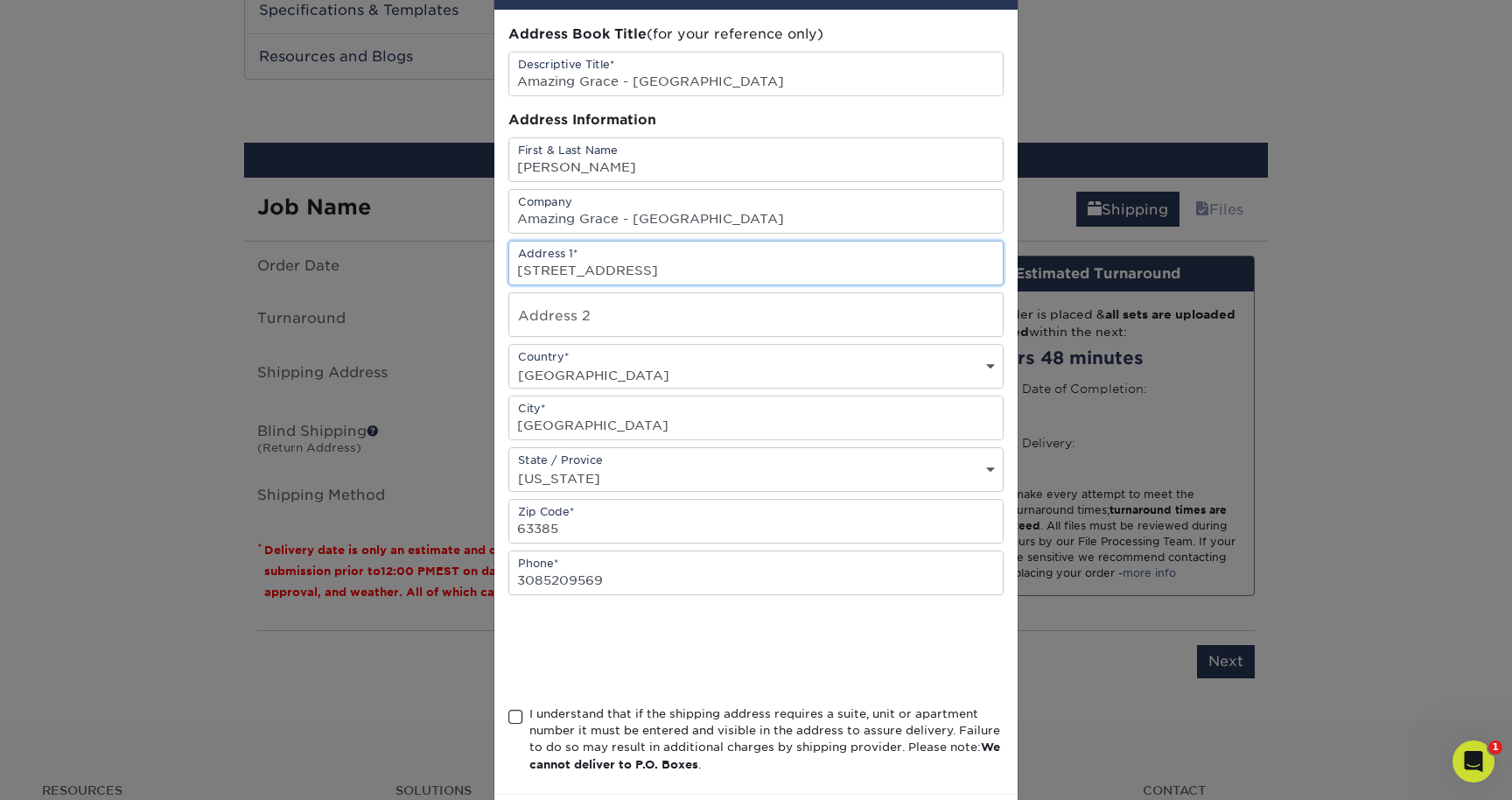
type input "56 York Hill Ct."
click at [510, 714] on span at bounding box center [516, 717] width 15 height 17
click at [0, 0] on input "I understand that if the shipping address requires a suite, unit or apartment n…" at bounding box center [0, 0] width 0 height 0
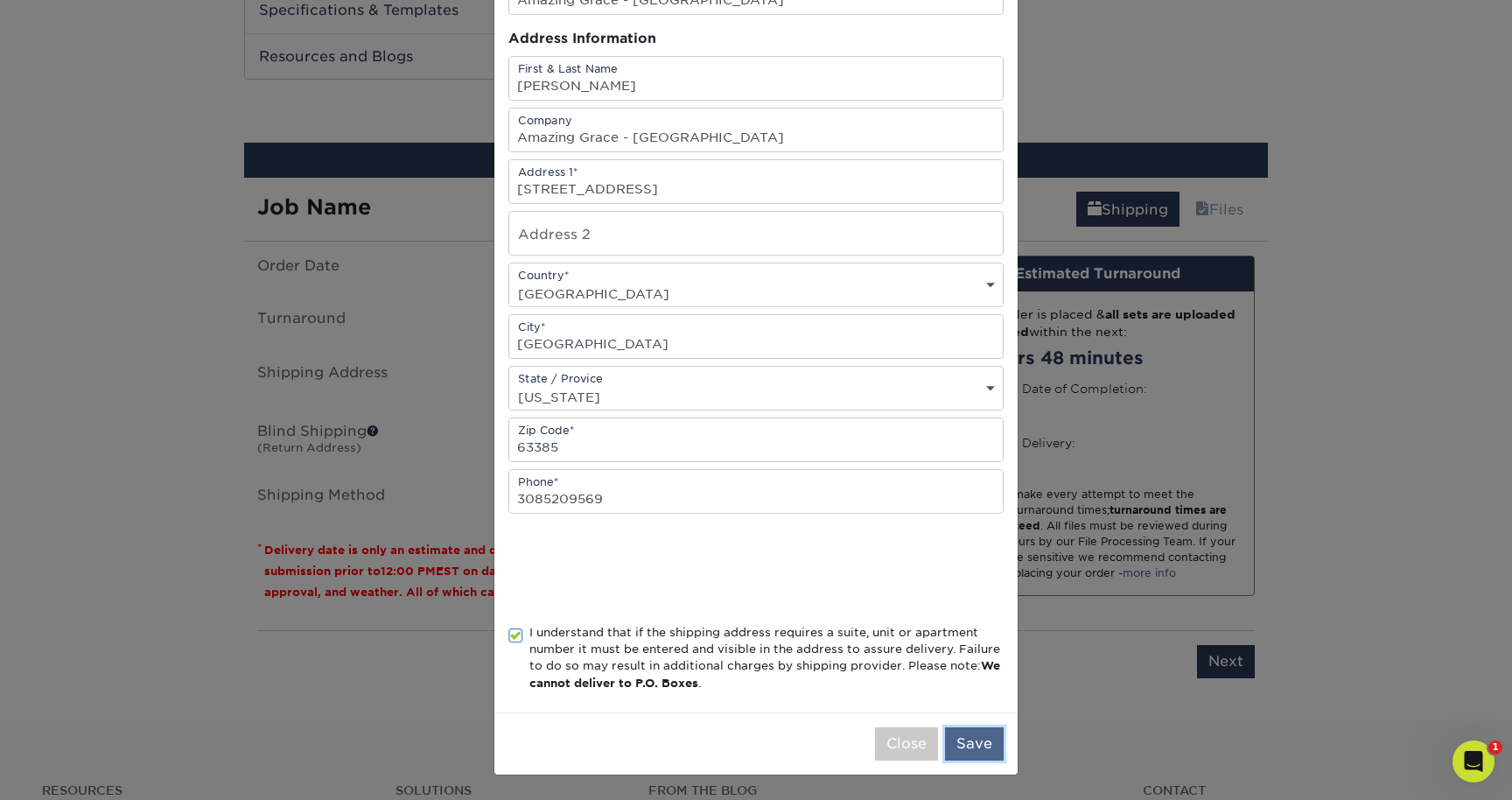
click at [974, 739] on button "Save" at bounding box center [974, 744] width 58 height 33
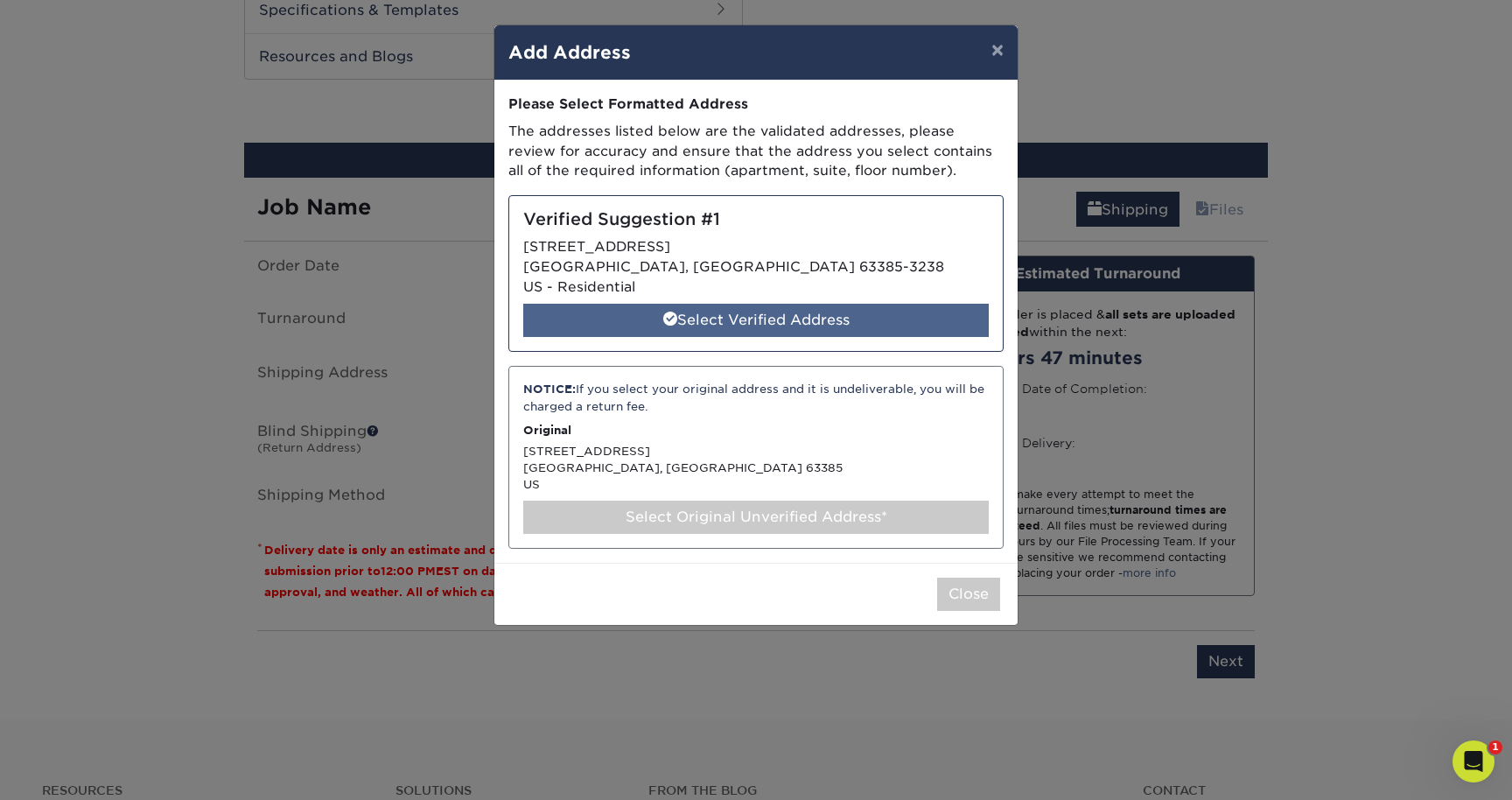
click at [732, 317] on div "Select Verified Address" at bounding box center [756, 320] width 465 height 33
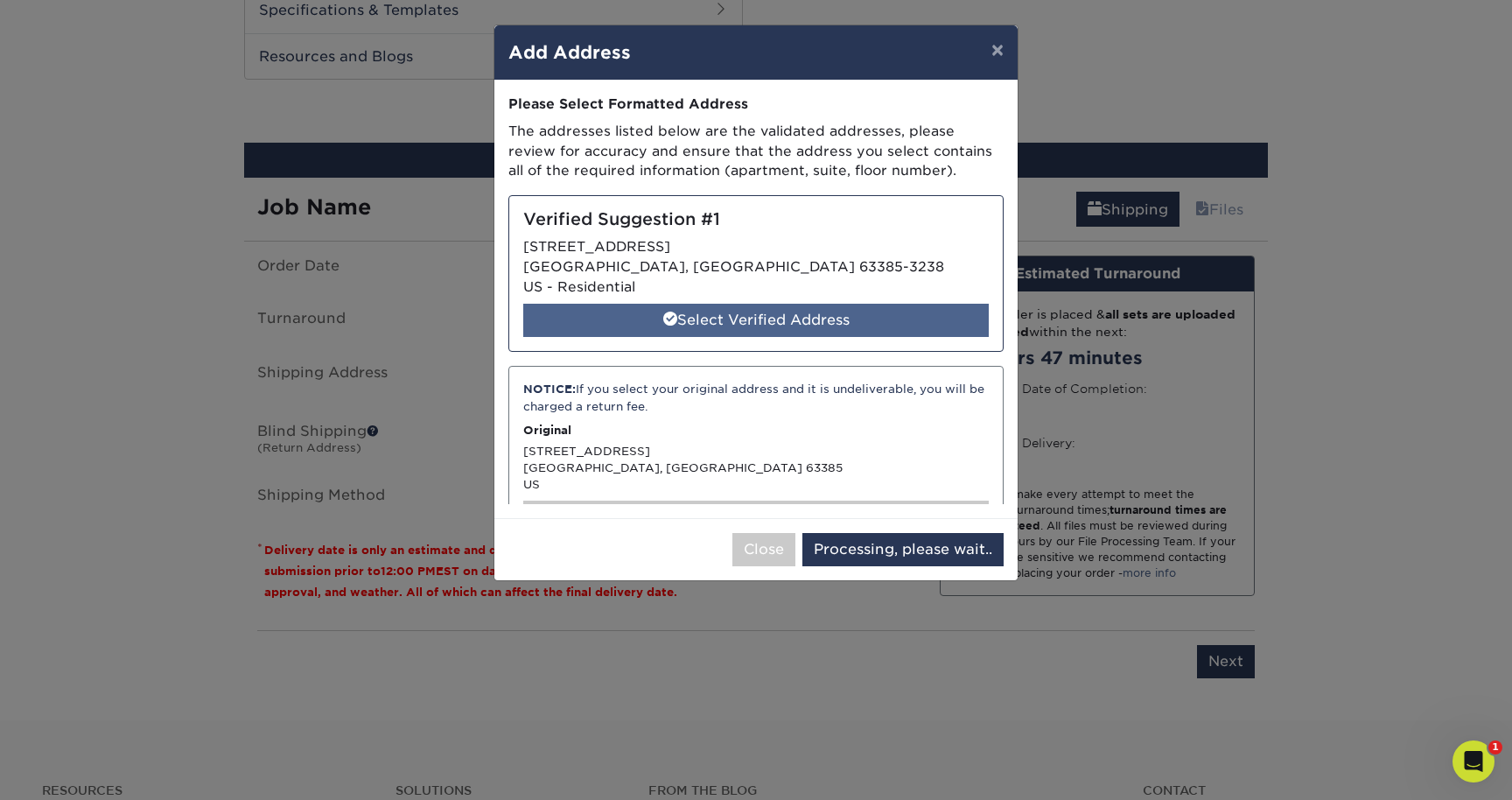
select select "286910"
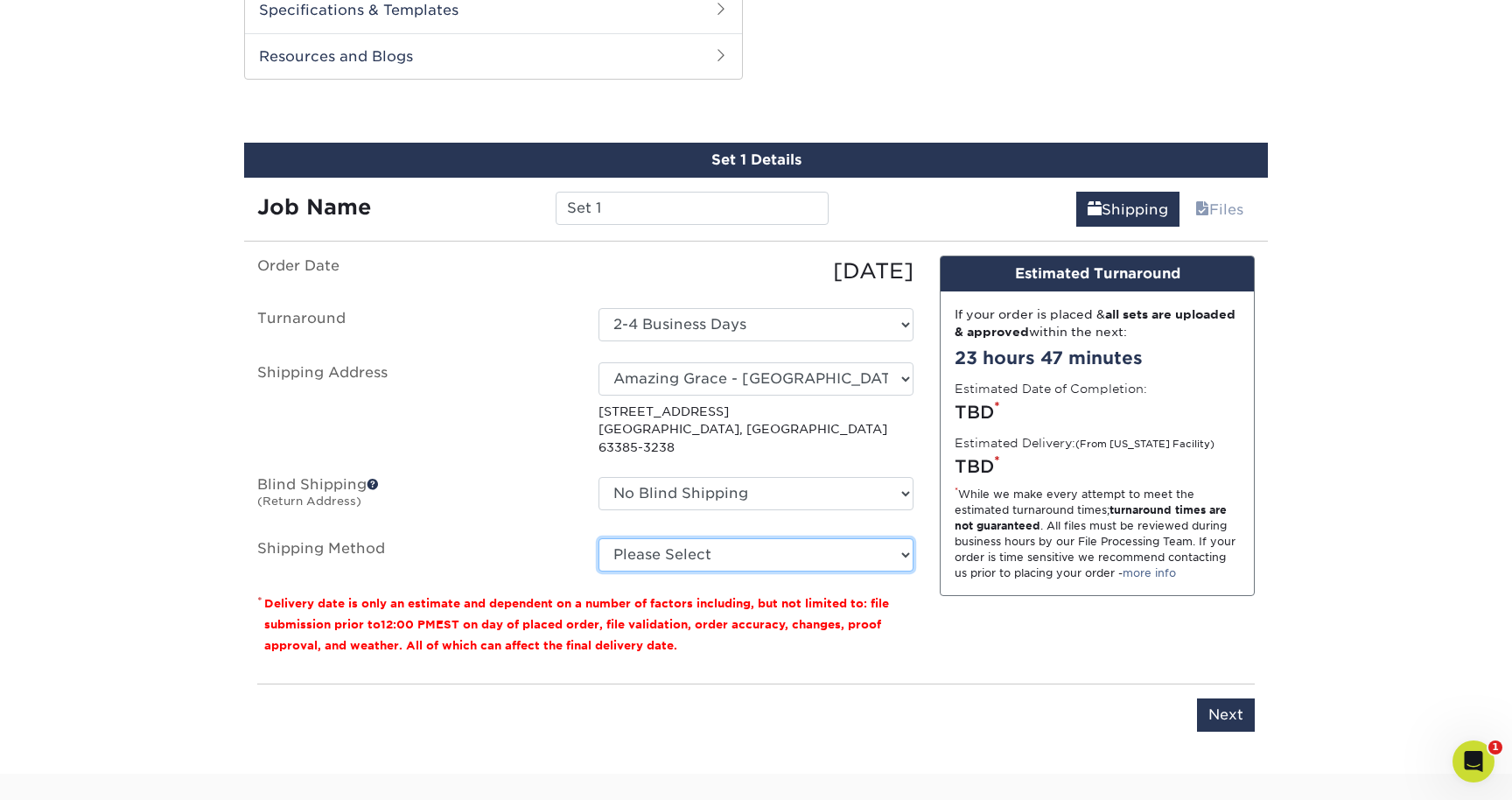
click at [778, 543] on select "Please Select Ground Shipping (+$42.48) 3 Day Shipping Service (+$90.20) 2 Day …" at bounding box center [756, 555] width 315 height 33
select select "03"
click at [599, 539] on select "Please Select Ground Shipping (+$42.48) 3 Day Shipping Service (+$90.20) 2 Day …" at bounding box center [756, 555] width 315 height 33
